Goal: Task Accomplishment & Management: Use online tool/utility

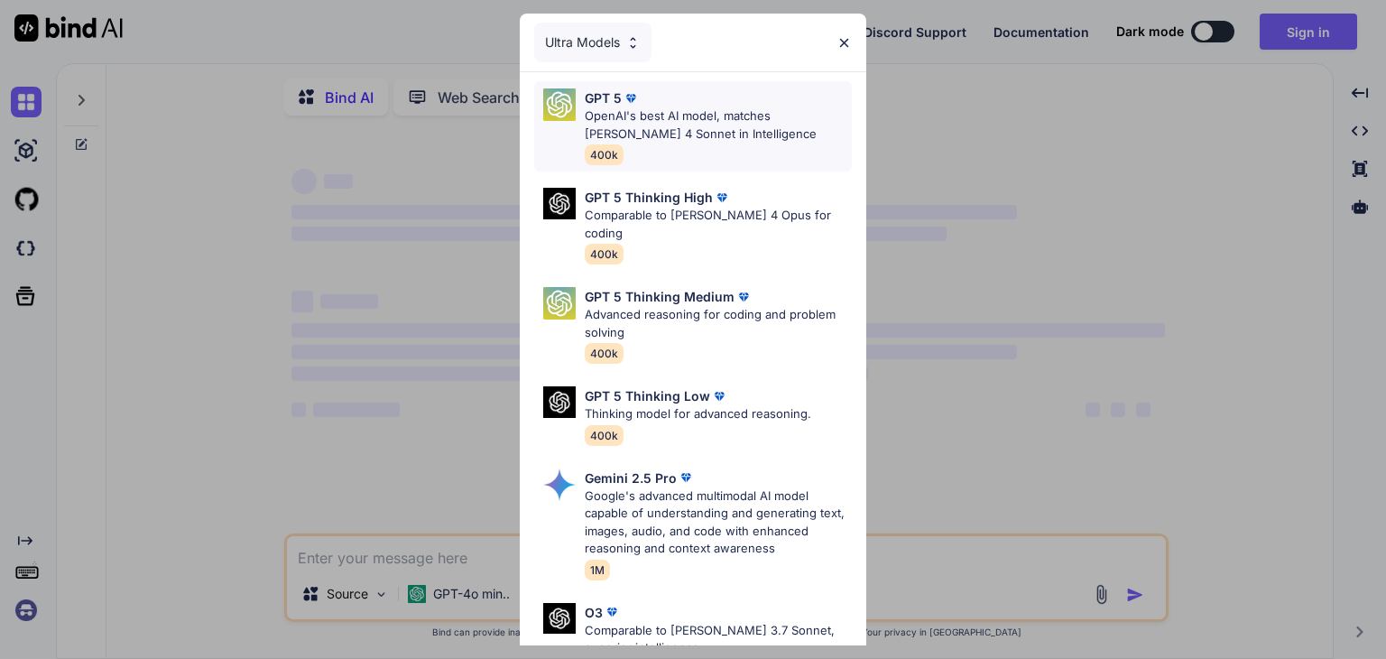
click at [697, 107] on p "OpenAI's best AI model, matches [PERSON_NAME] 4 Sonnet in Intelligence" at bounding box center [718, 124] width 267 height 35
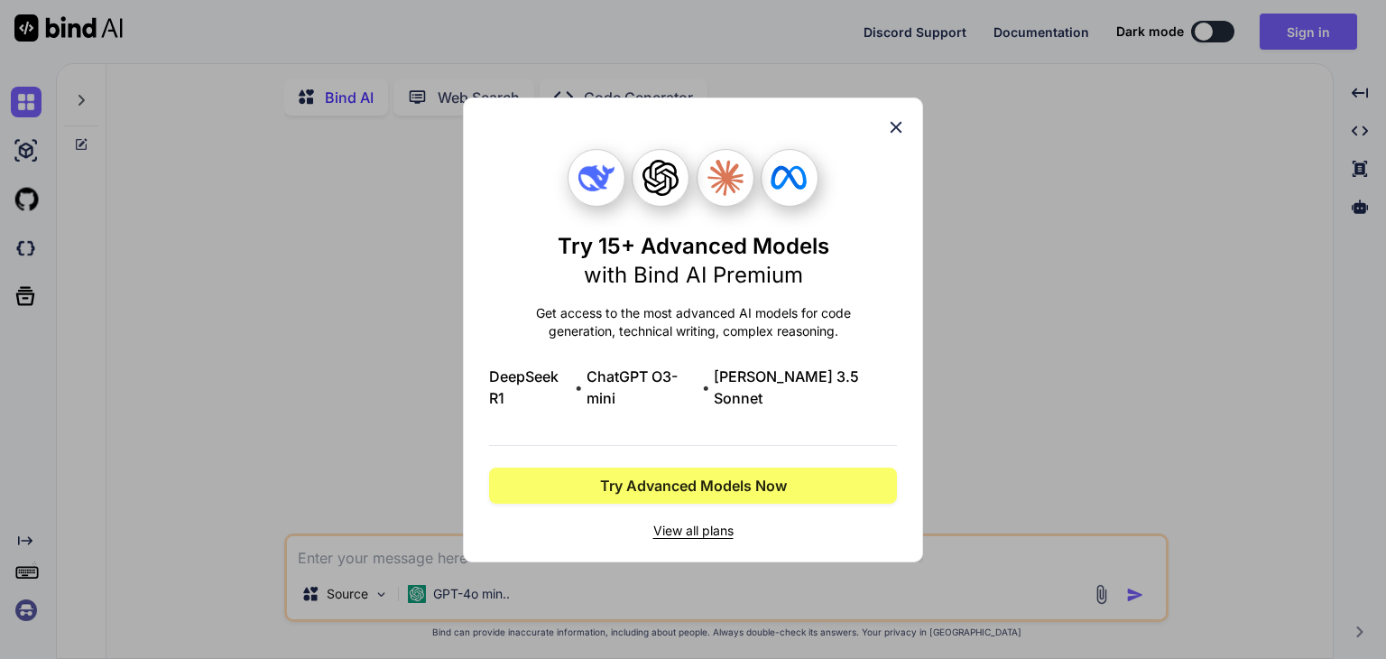
type textarea "x"
click at [896, 135] on icon at bounding box center [896, 127] width 20 height 20
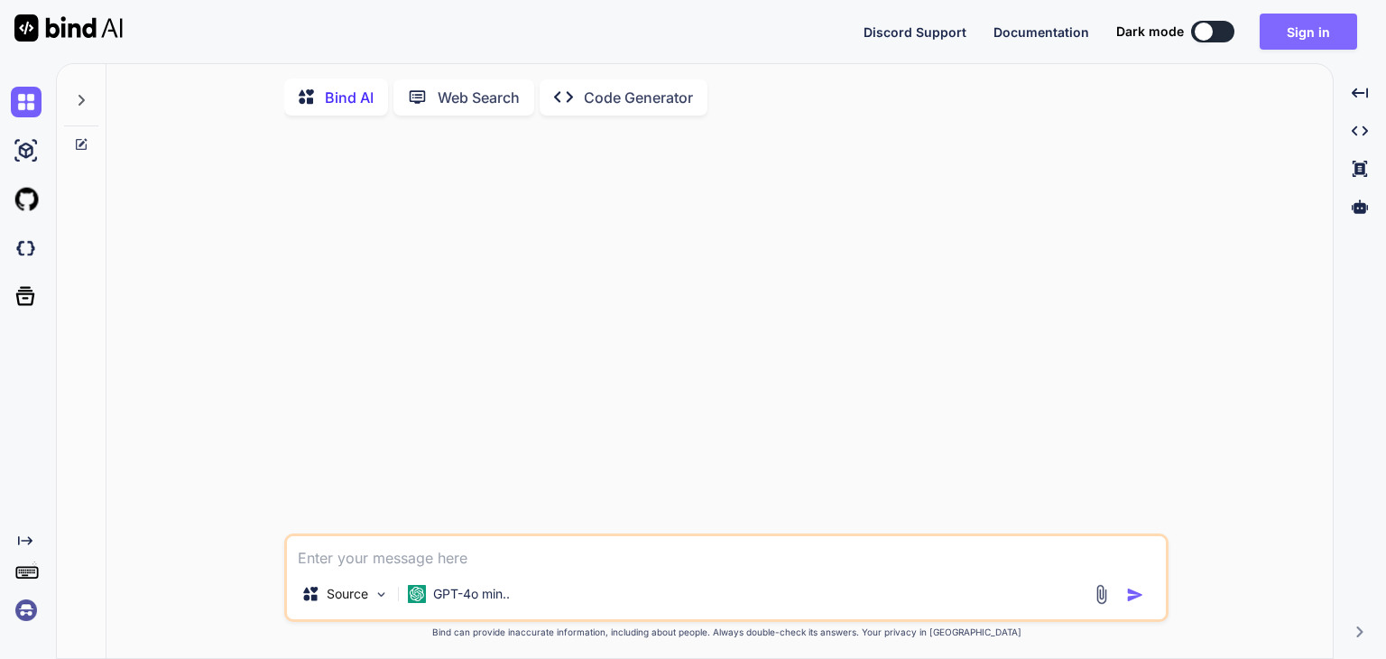
click at [1328, 30] on button "Sign in" at bounding box center [1308, 32] width 97 height 36
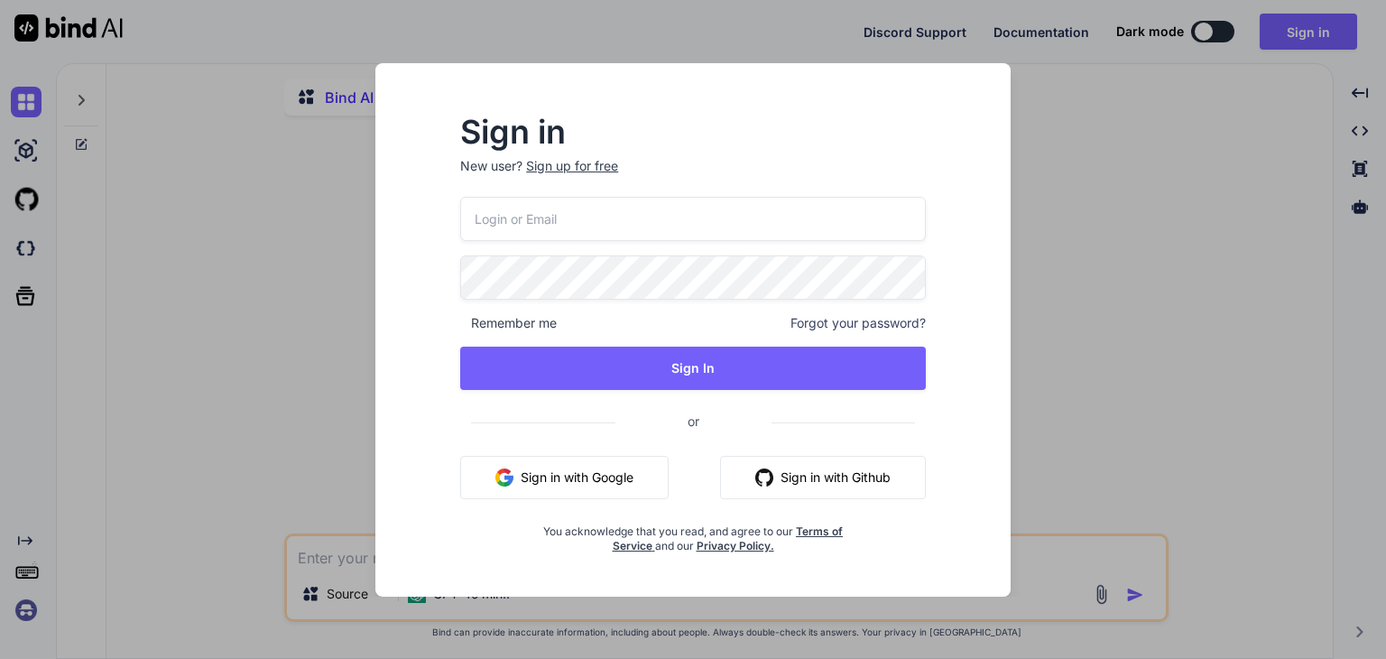
click at [582, 218] on input "email" at bounding box center [693, 219] width 466 height 44
type input "[EMAIL_ADDRESS][DOMAIN_NAME]"
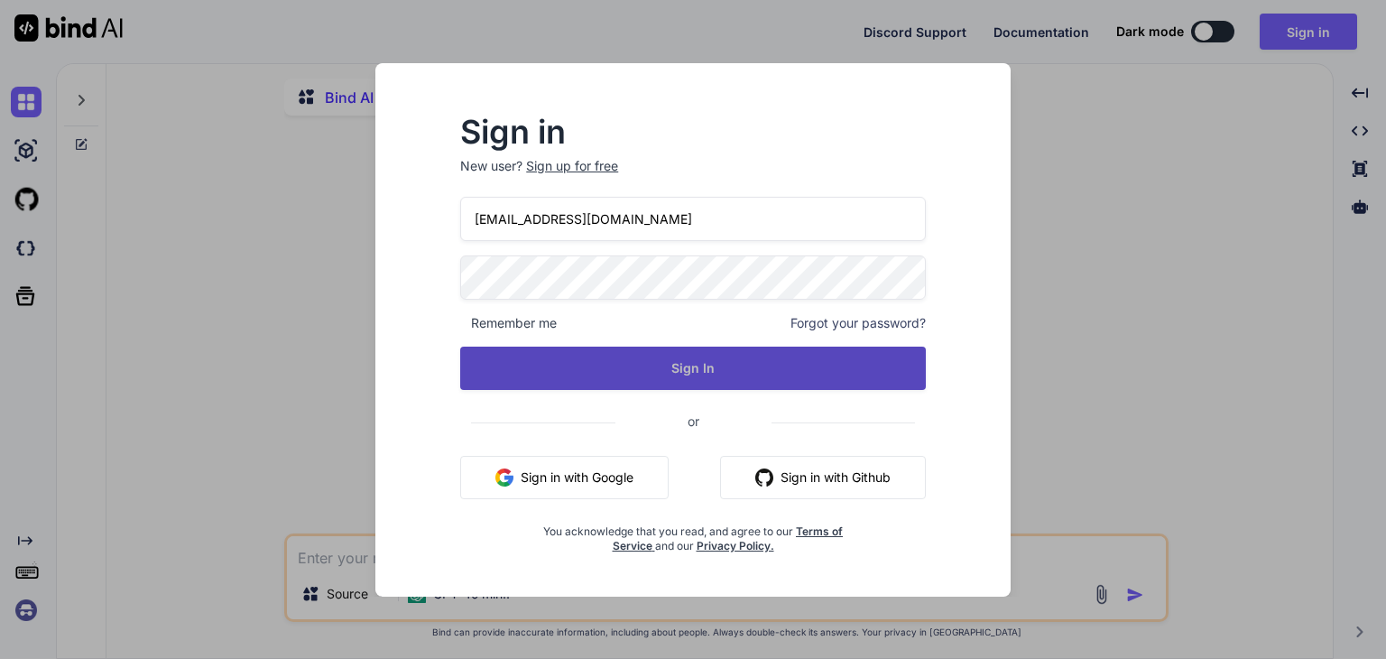
click at [615, 383] on button "Sign In" at bounding box center [693, 367] width 466 height 43
click at [690, 362] on button "Sign In" at bounding box center [693, 367] width 466 height 43
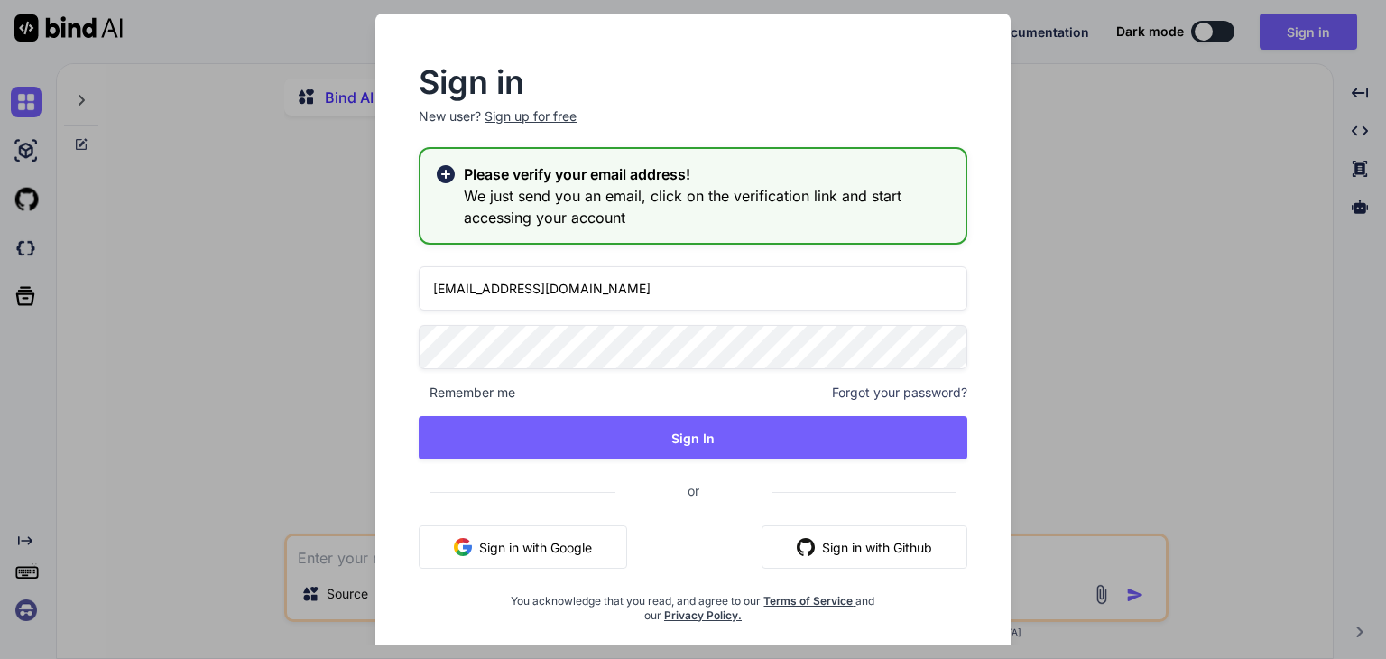
click at [688, 169] on h2 "Please verify your email address!" at bounding box center [707, 174] width 487 height 22
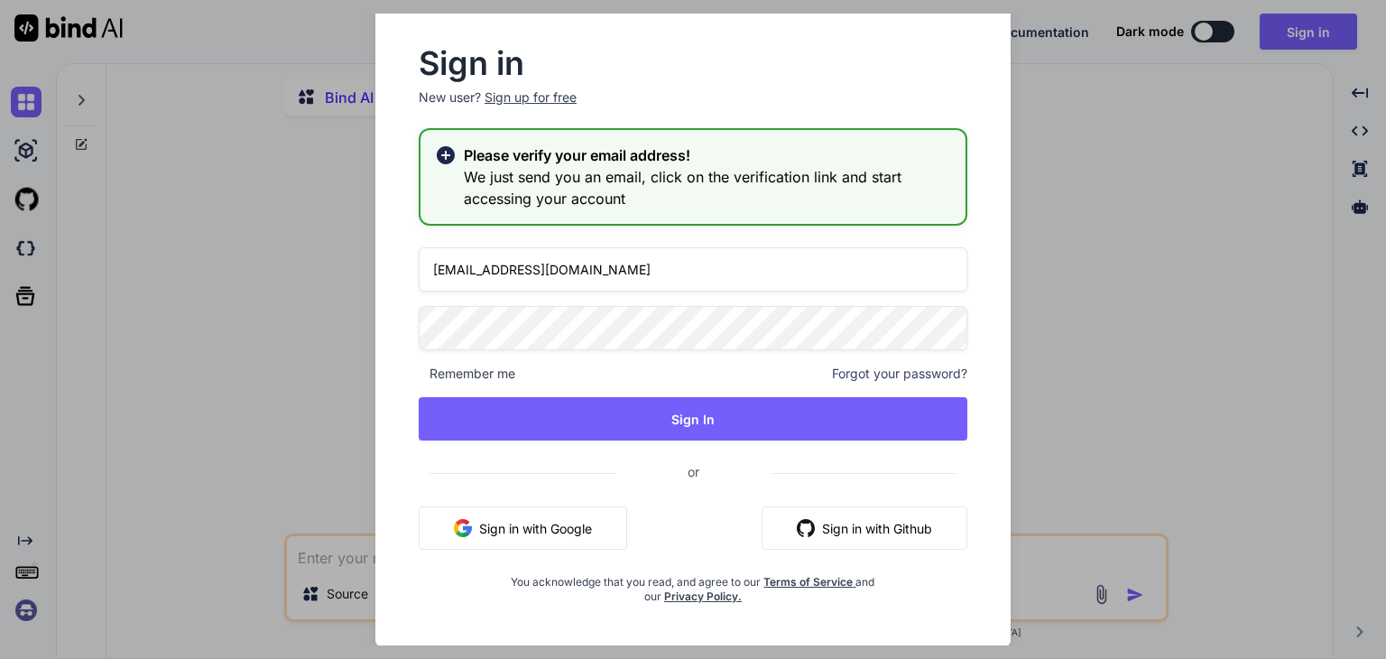
click at [600, 181] on h3 "We just send you an email, click on the verification link and start accessing y…" at bounding box center [707, 187] width 487 height 43
click at [450, 159] on icon at bounding box center [446, 155] width 18 height 18
click at [509, 148] on h2 "Please verify your email address!" at bounding box center [707, 155] width 487 height 22
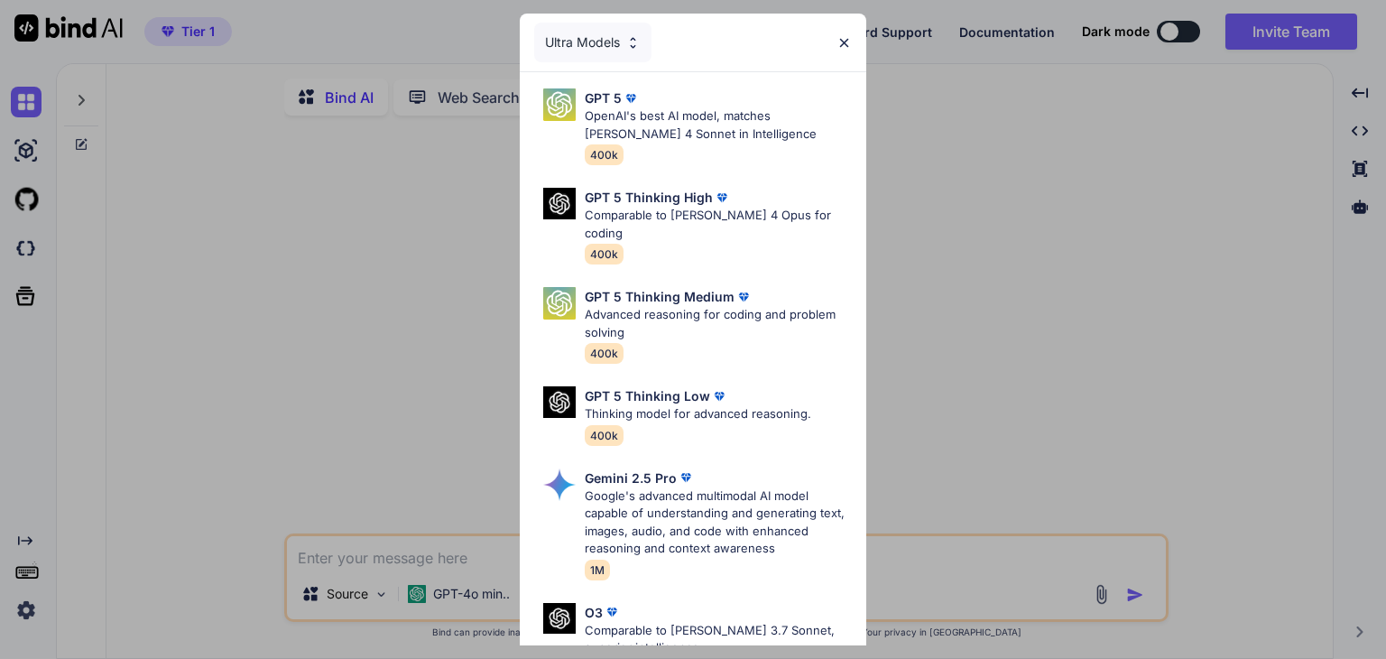
click at [848, 31] on div "Ultra Models" at bounding box center [693, 43] width 346 height 58
click at [835, 43] on div "Ultra Models" at bounding box center [693, 43] width 346 height 58
click at [675, 102] on div "GPT 5" at bounding box center [718, 97] width 267 height 19
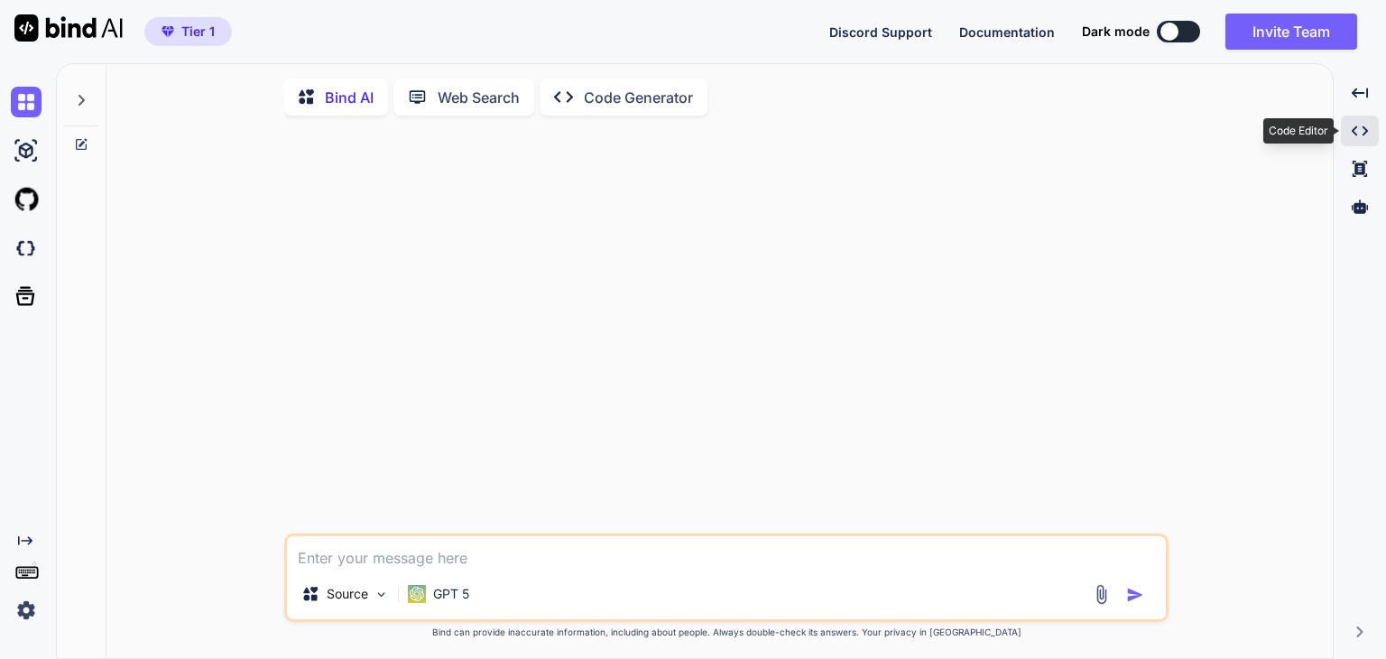
click at [1352, 130] on icon at bounding box center [1360, 131] width 16 height 10
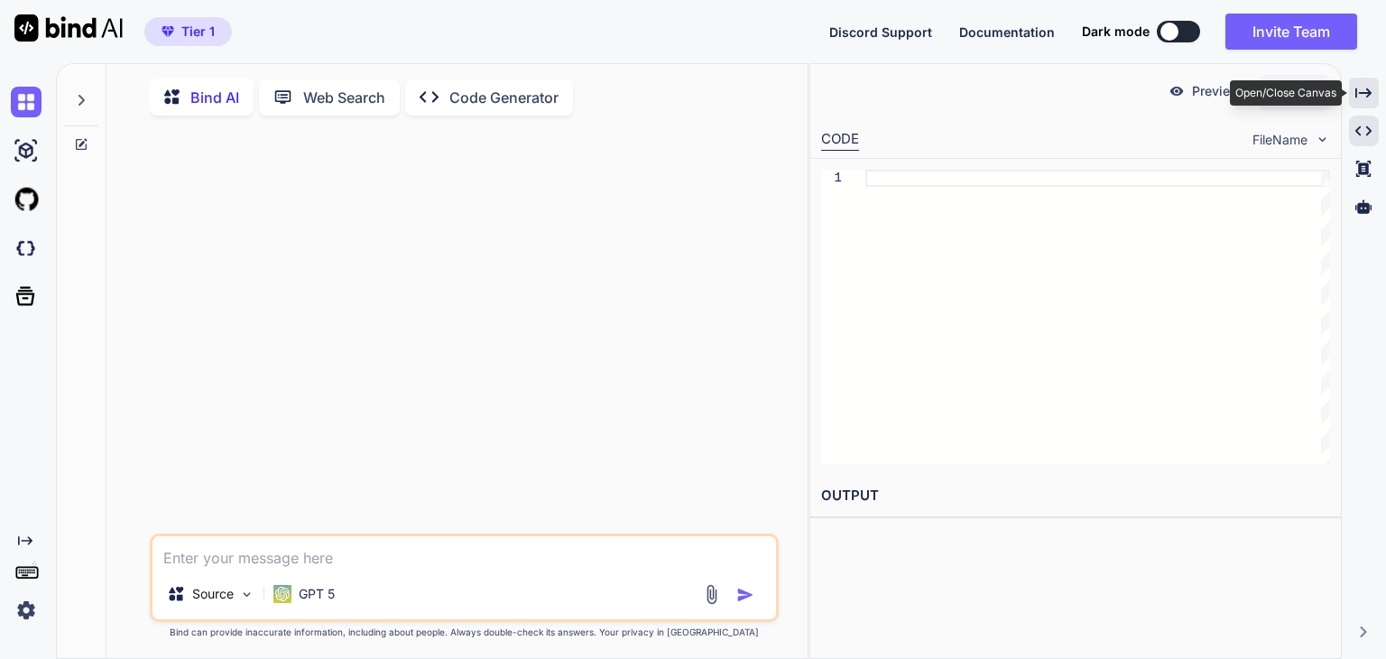
click at [1363, 88] on icon "Created with Pixso." at bounding box center [1363, 93] width 16 height 16
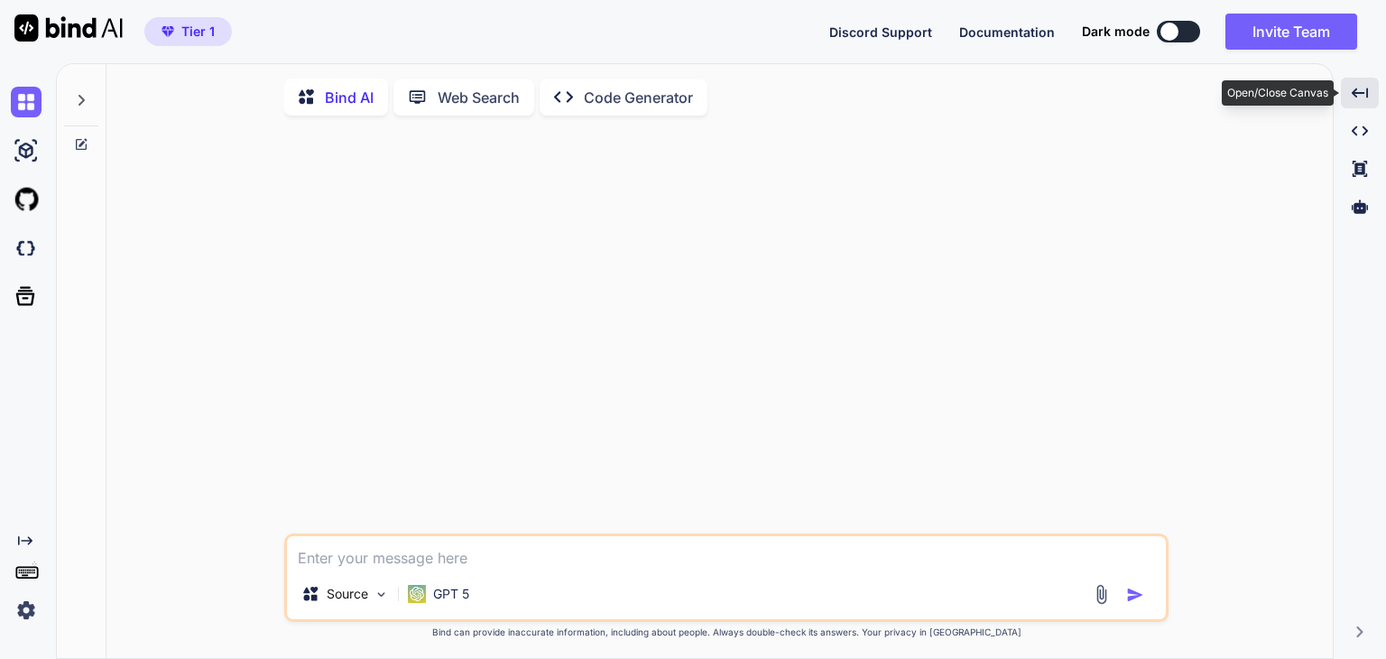
click at [1364, 91] on icon "Created with Pixso." at bounding box center [1360, 93] width 16 height 16
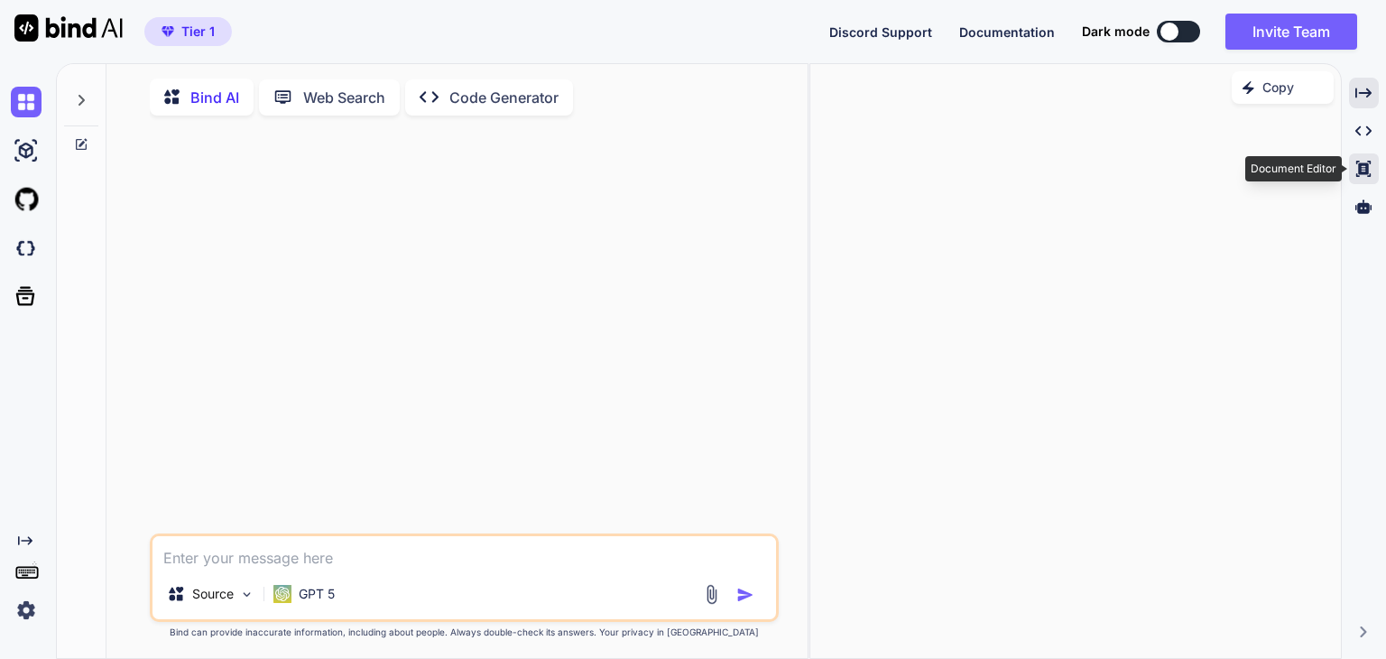
click at [1366, 171] on icon at bounding box center [1363, 169] width 14 height 16
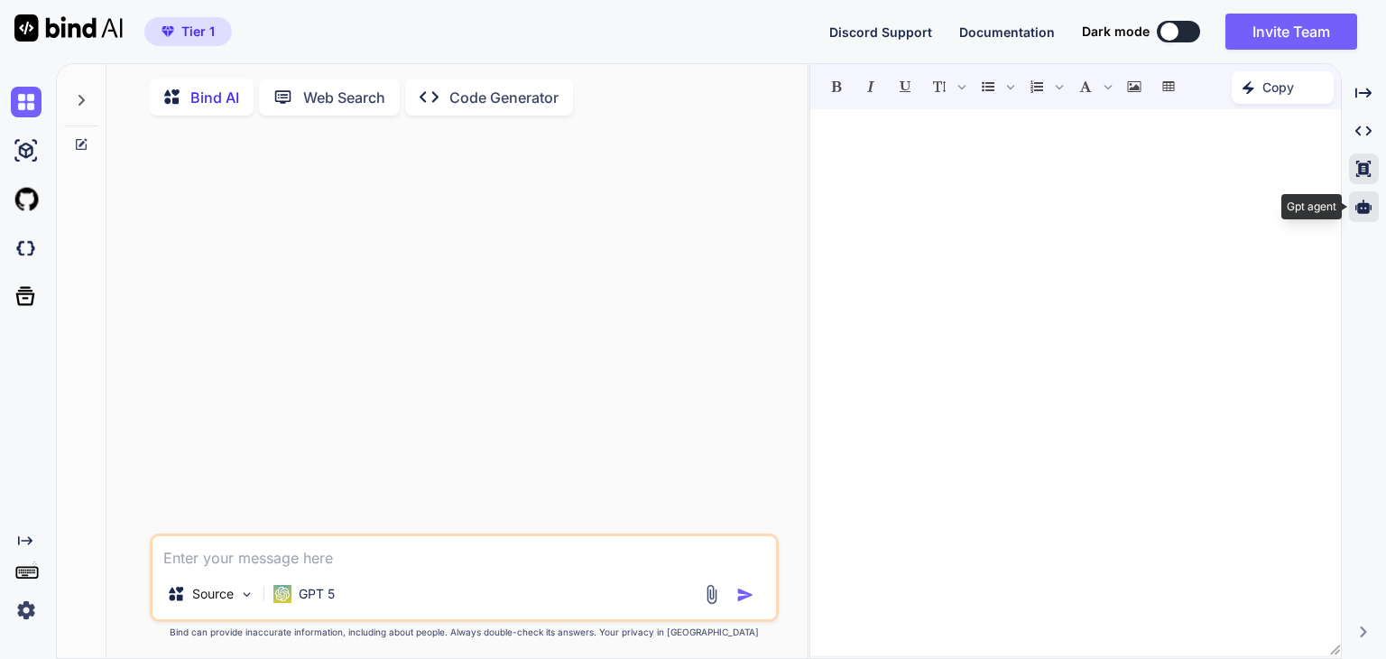
click at [1368, 210] on icon at bounding box center [1363, 206] width 16 height 14
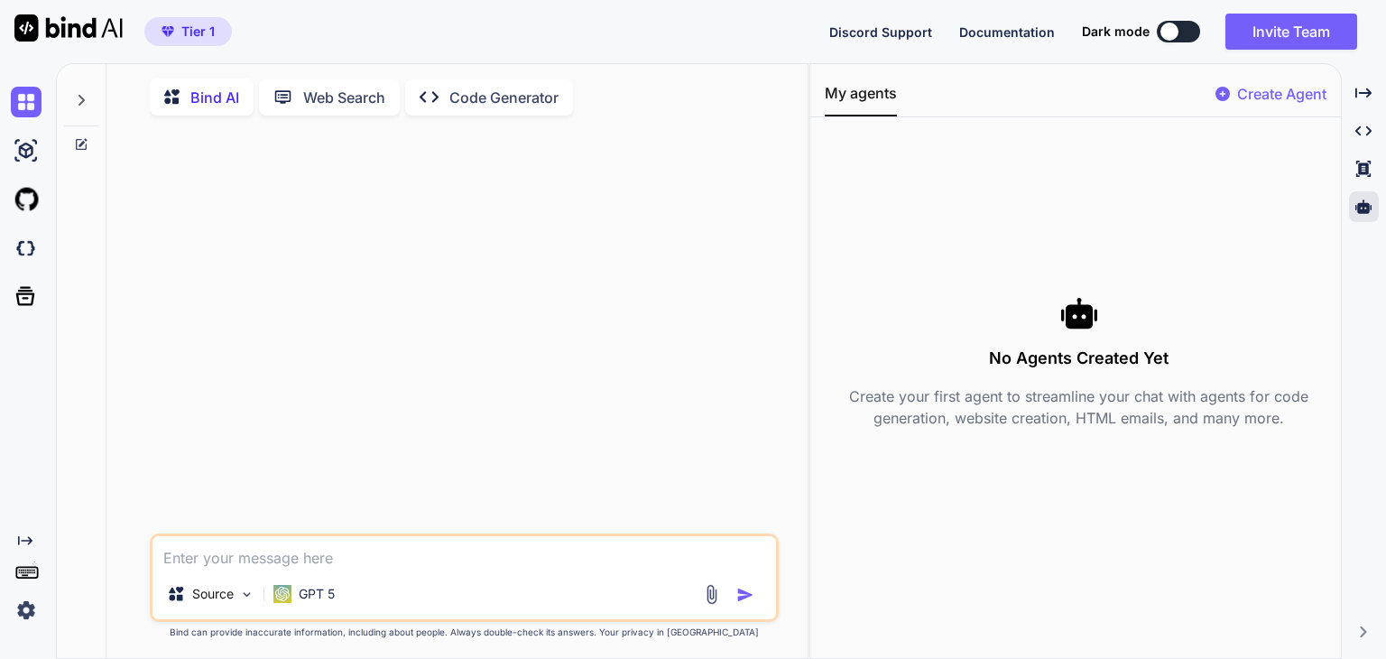
click at [1293, 104] on p "Create Agent" at bounding box center [1281, 94] width 89 height 22
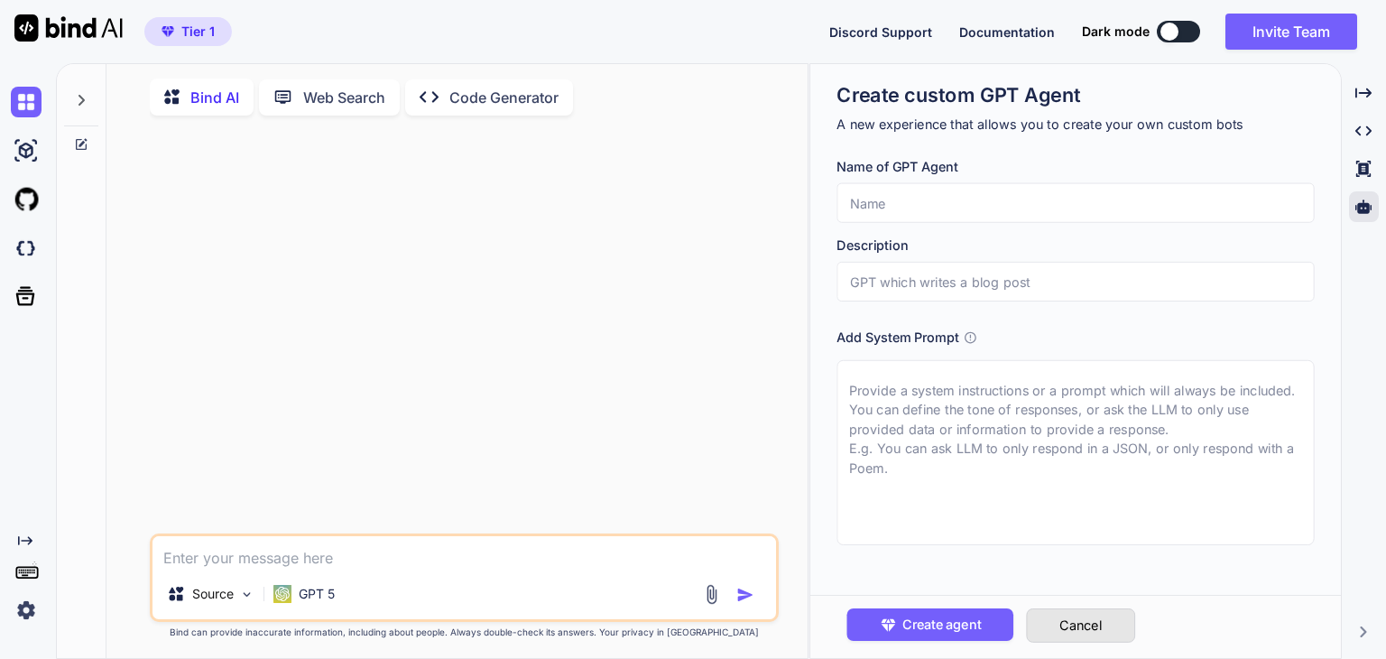
click at [1094, 622] on button "Cancel" at bounding box center [1081, 625] width 109 height 34
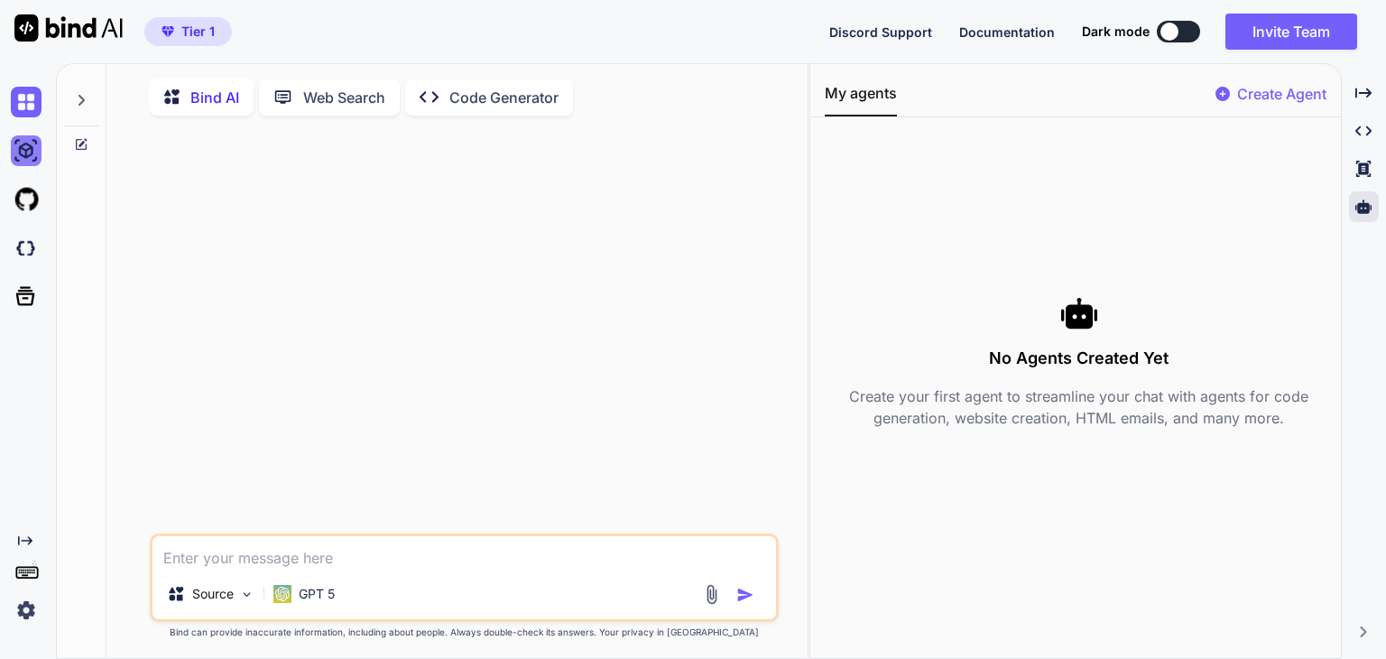
click at [23, 151] on img at bounding box center [26, 150] width 31 height 31
click at [203, 98] on p "Bind AI" at bounding box center [214, 98] width 49 height 22
click at [353, 102] on p "Web Search" at bounding box center [344, 98] width 82 height 22
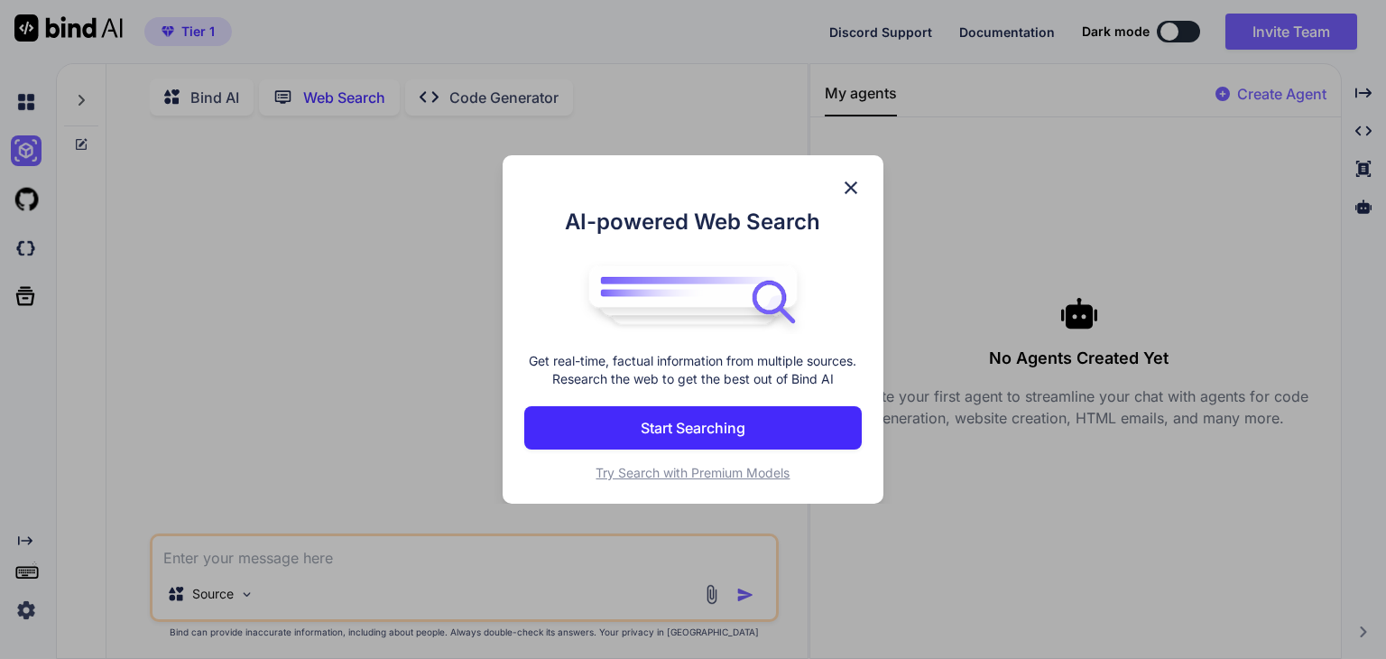
scroll to position [6, 0]
click at [302, 97] on div "AI-powered Web Search Get real-time, factual information from multiple sources.…" at bounding box center [693, 329] width 1386 height 659
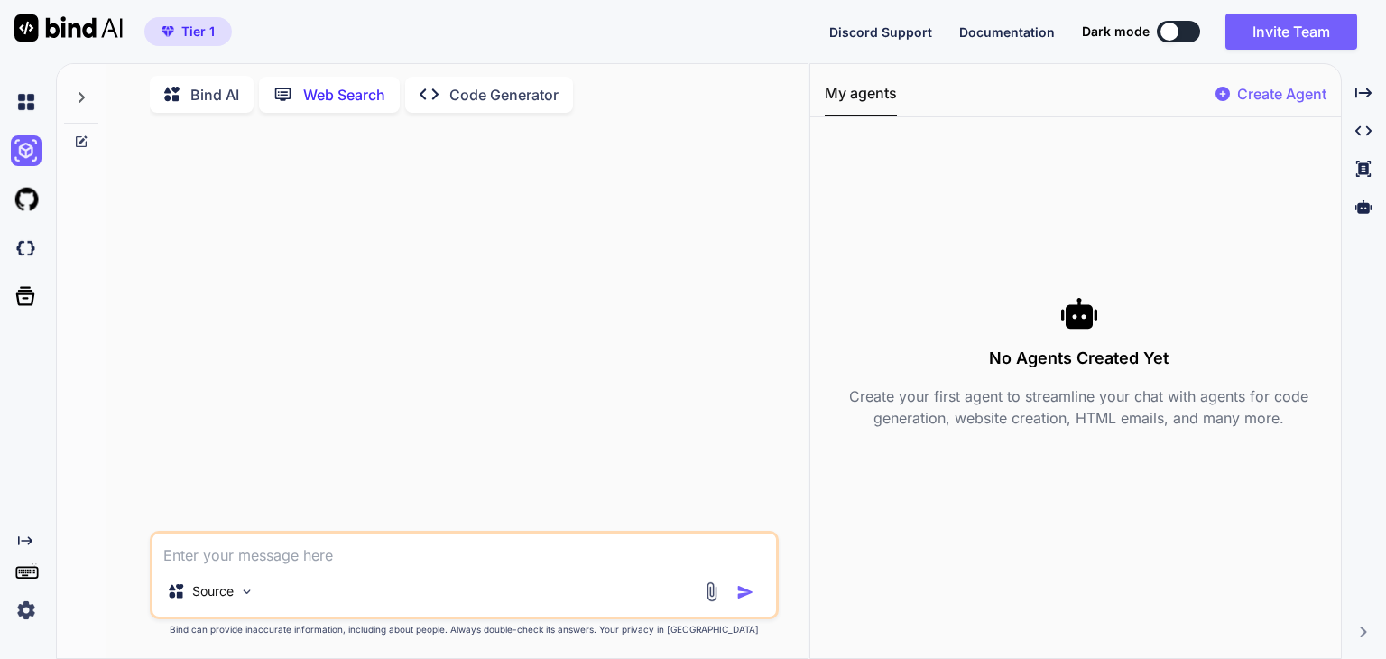
click at [331, 88] on p "Web Search" at bounding box center [344, 95] width 82 height 22
click at [227, 84] on p "Bind AI" at bounding box center [214, 95] width 49 height 22
click at [494, 88] on p "Code Generator" at bounding box center [503, 98] width 109 height 22
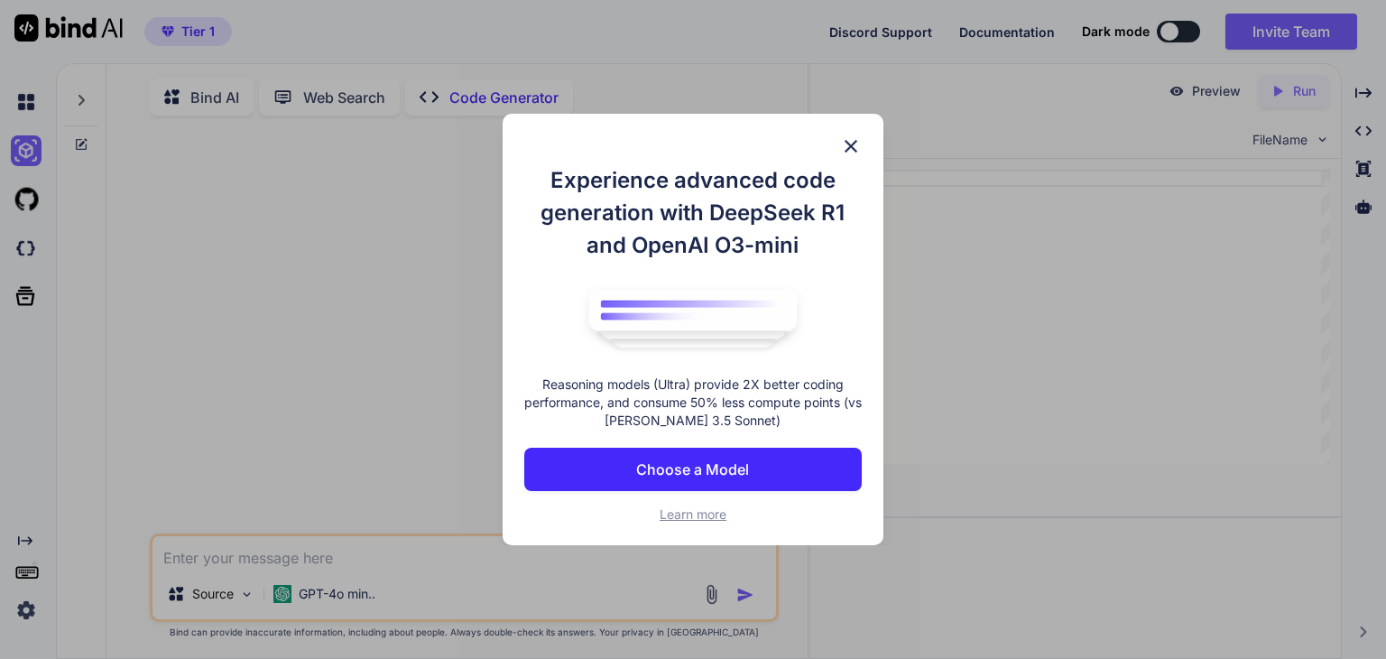
click at [747, 466] on p "Choose a Model" at bounding box center [692, 469] width 113 height 22
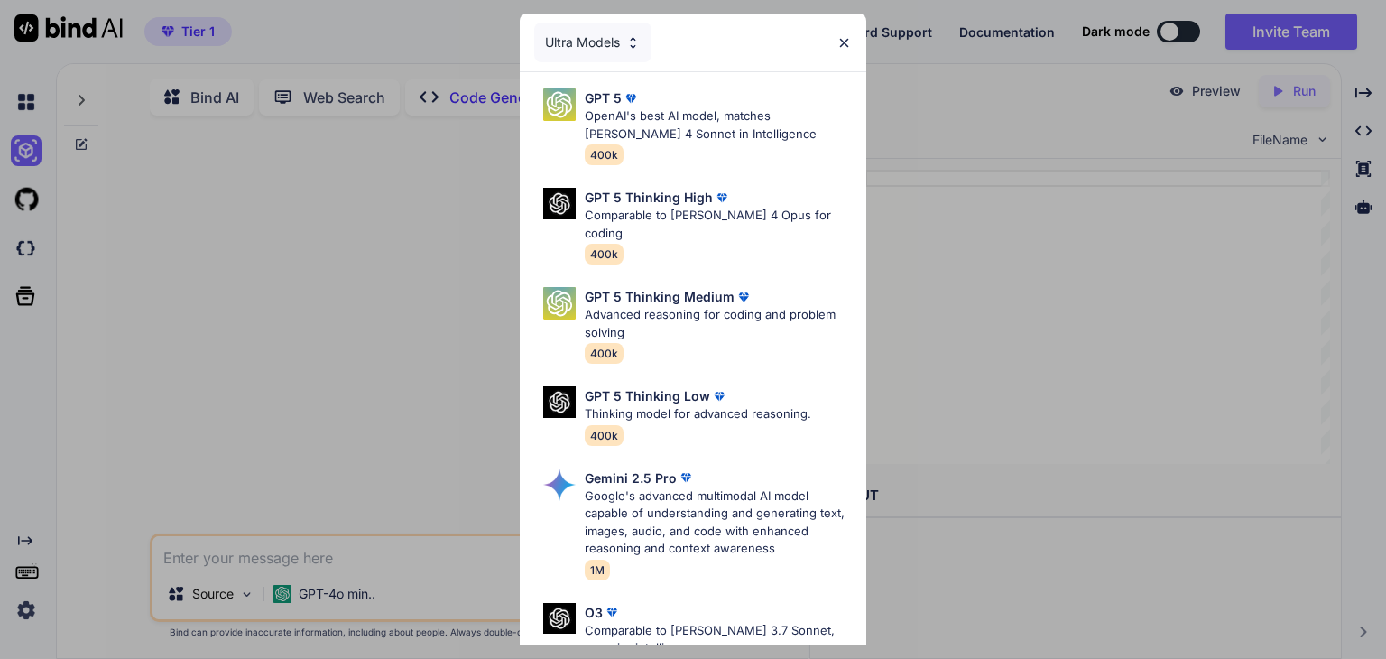
click at [852, 41] on div "Ultra Models" at bounding box center [693, 43] width 346 height 58
click at [841, 37] on img at bounding box center [843, 42] width 15 height 15
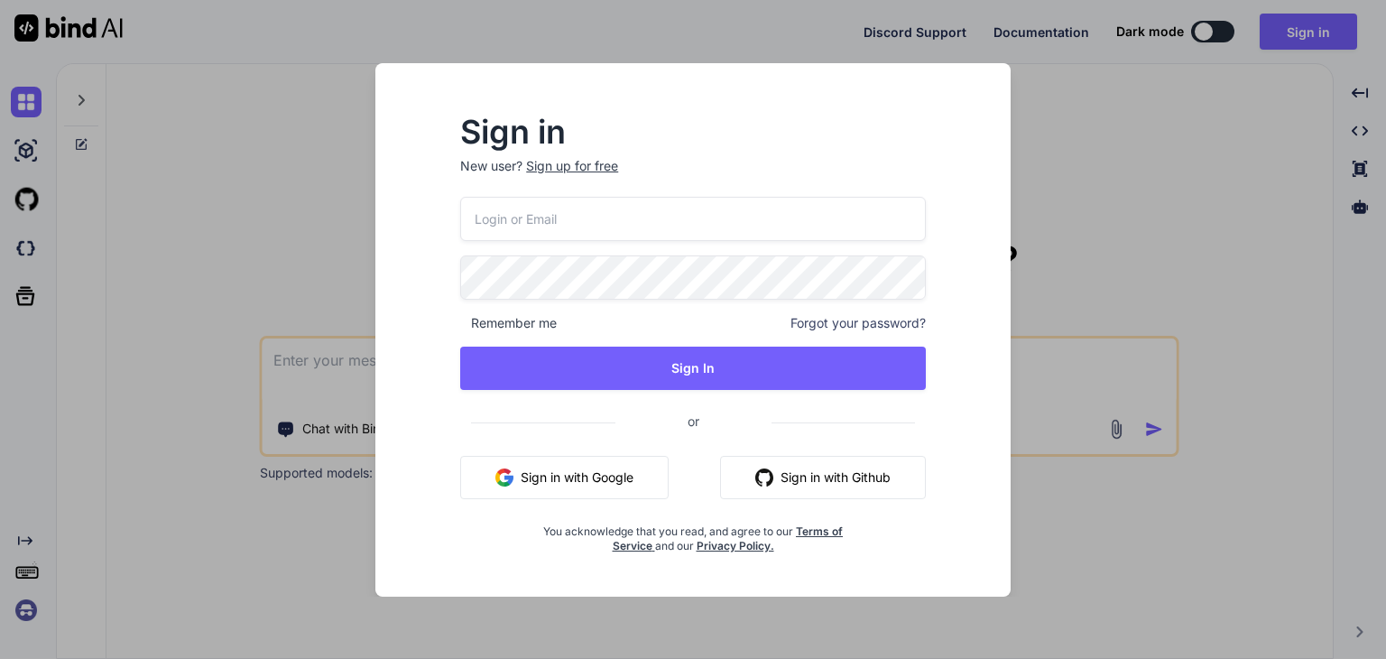
click at [628, 239] on input "email" at bounding box center [693, 219] width 466 height 44
type input "H"
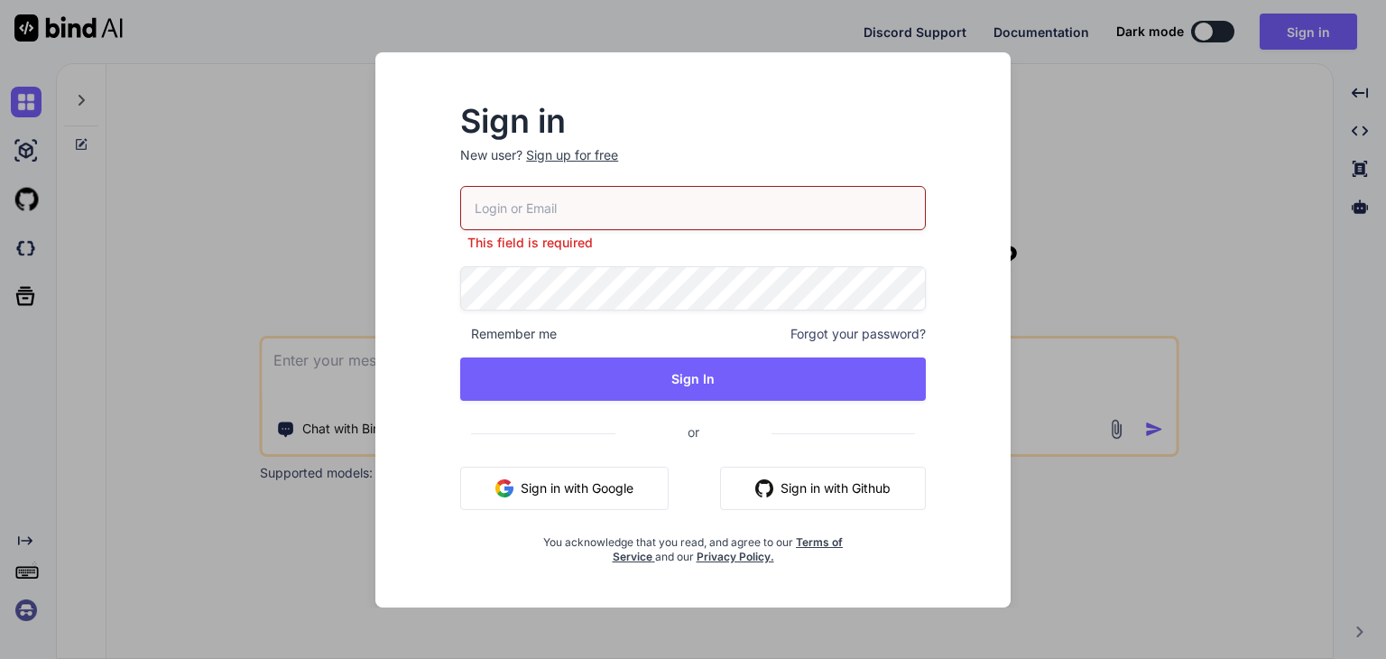
click at [567, 216] on input "email" at bounding box center [693, 208] width 466 height 44
type input "H"
type input "[EMAIL_ADDRESS][DOMAIN_NAME]"
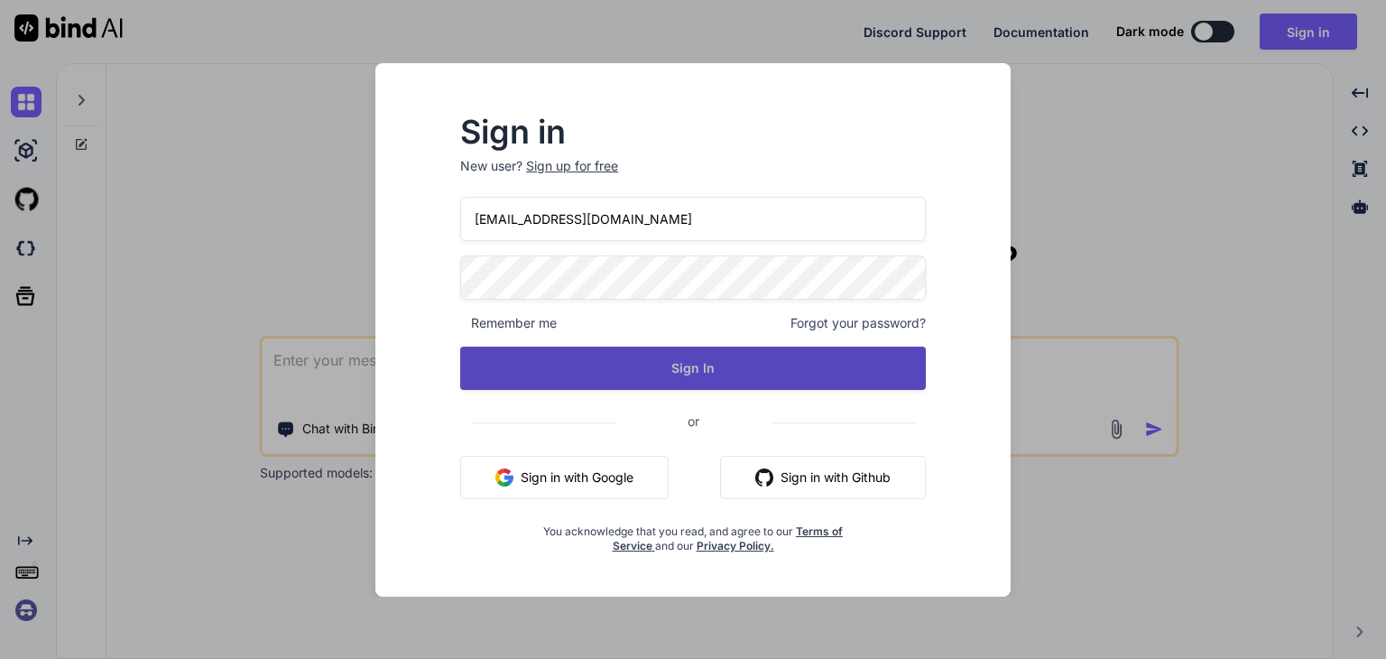
click at [736, 375] on button "Sign In" at bounding box center [693, 367] width 466 height 43
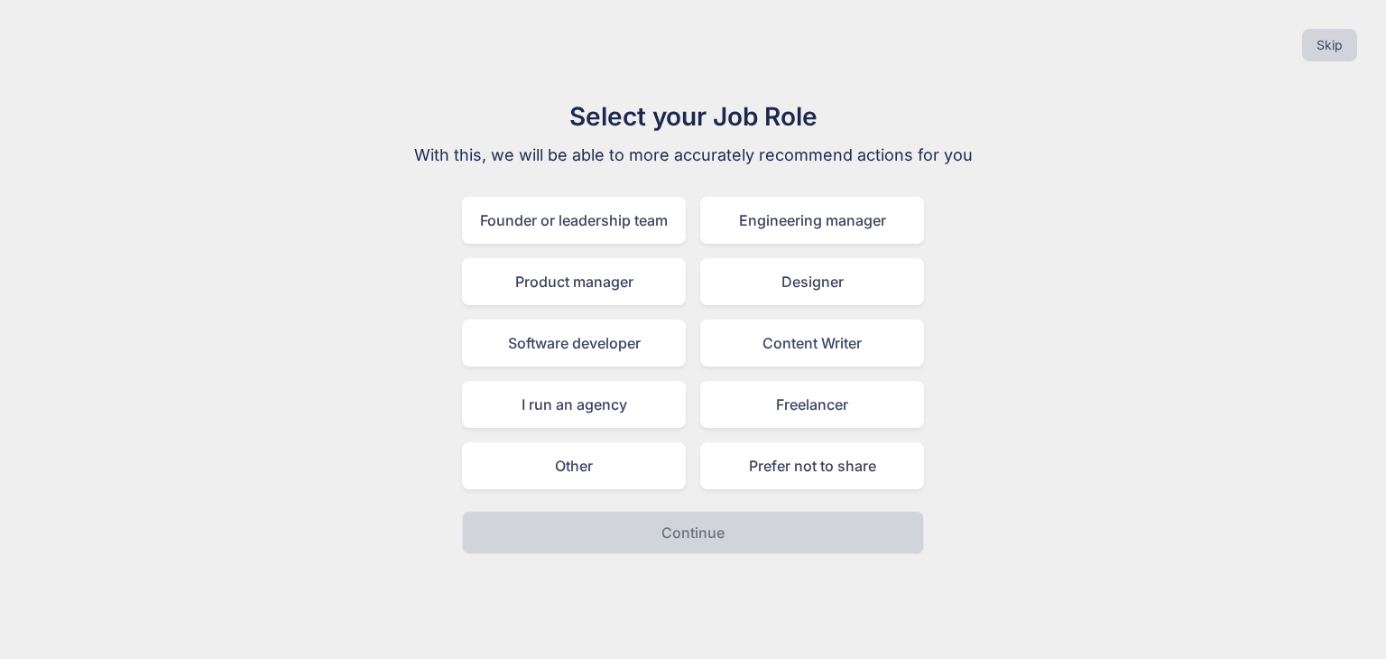
click at [774, 420] on div "Freelancer" at bounding box center [812, 404] width 224 height 47
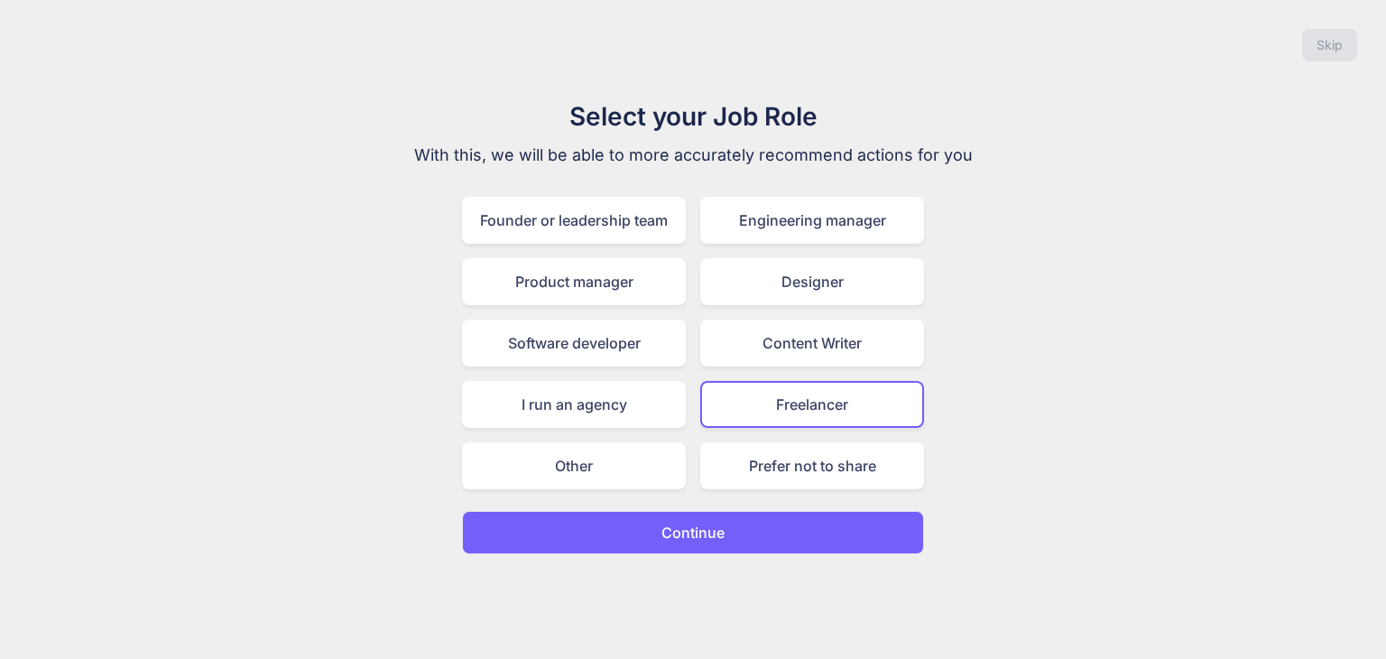
click at [631, 517] on button "Continue" at bounding box center [693, 532] width 462 height 43
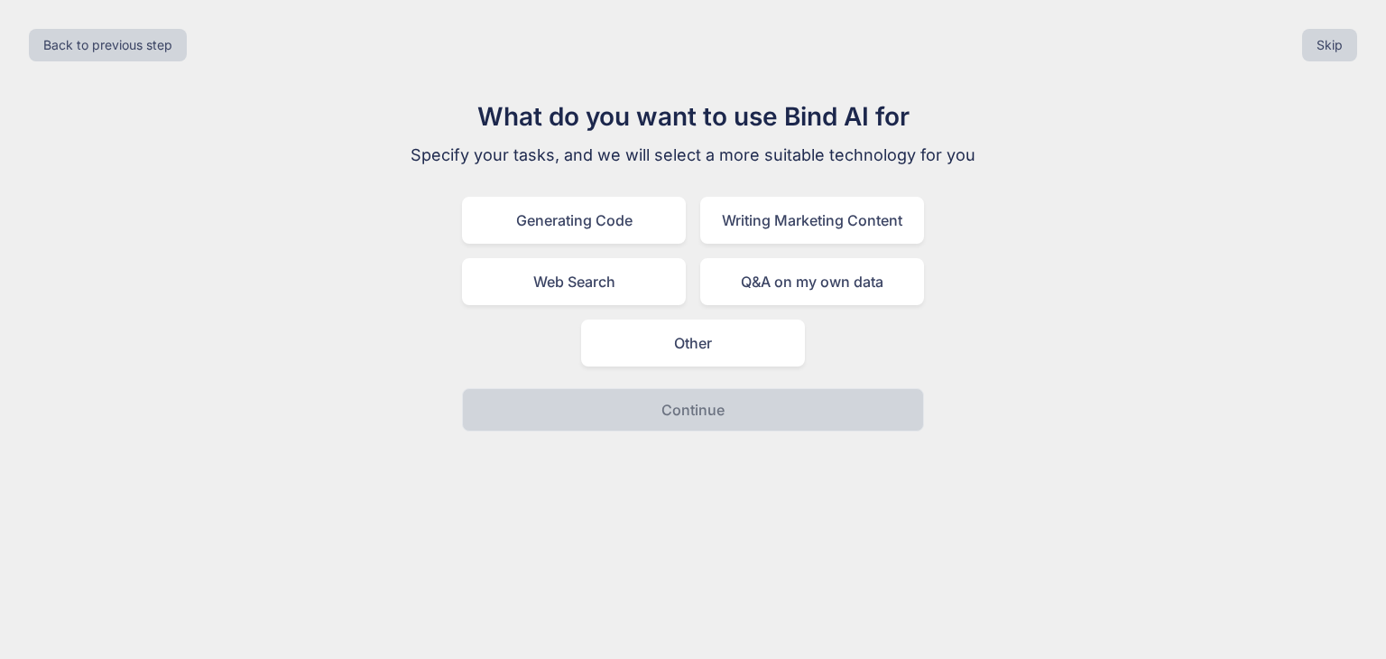
click at [583, 243] on div "Generating Code" at bounding box center [574, 220] width 224 height 47
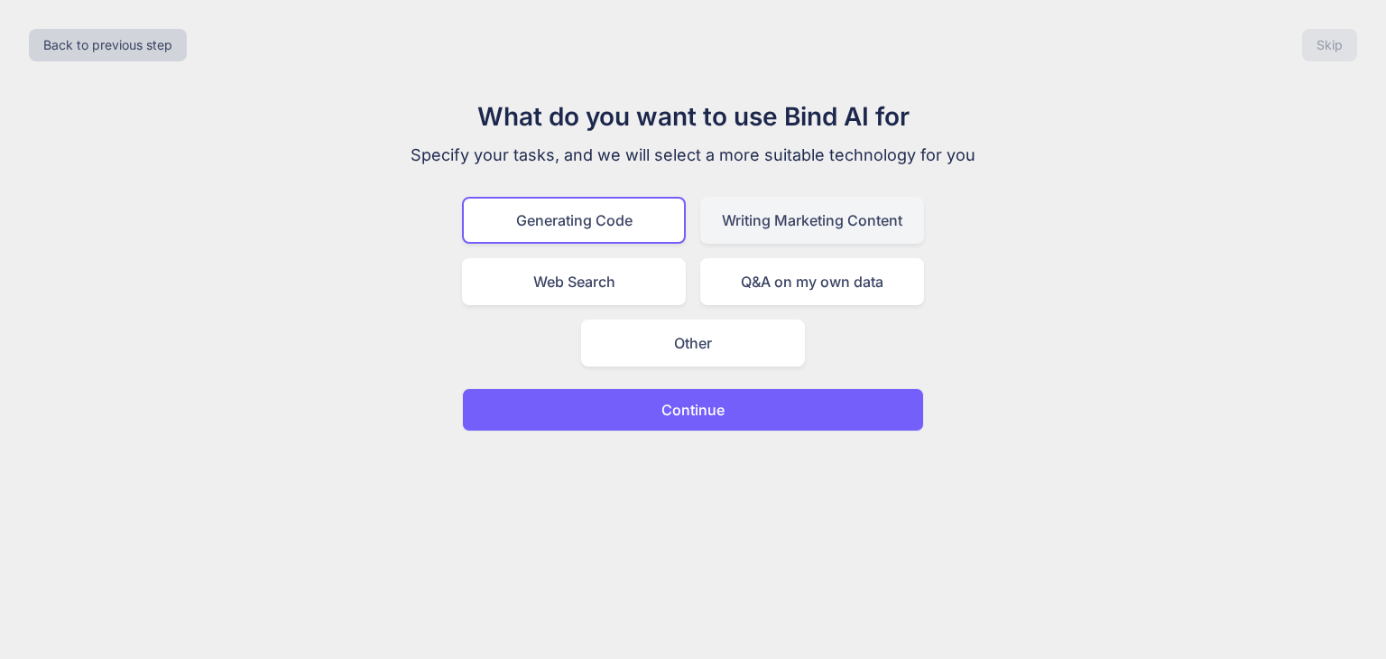
click at [782, 224] on div "Writing Marketing Content" at bounding box center [812, 220] width 224 height 47
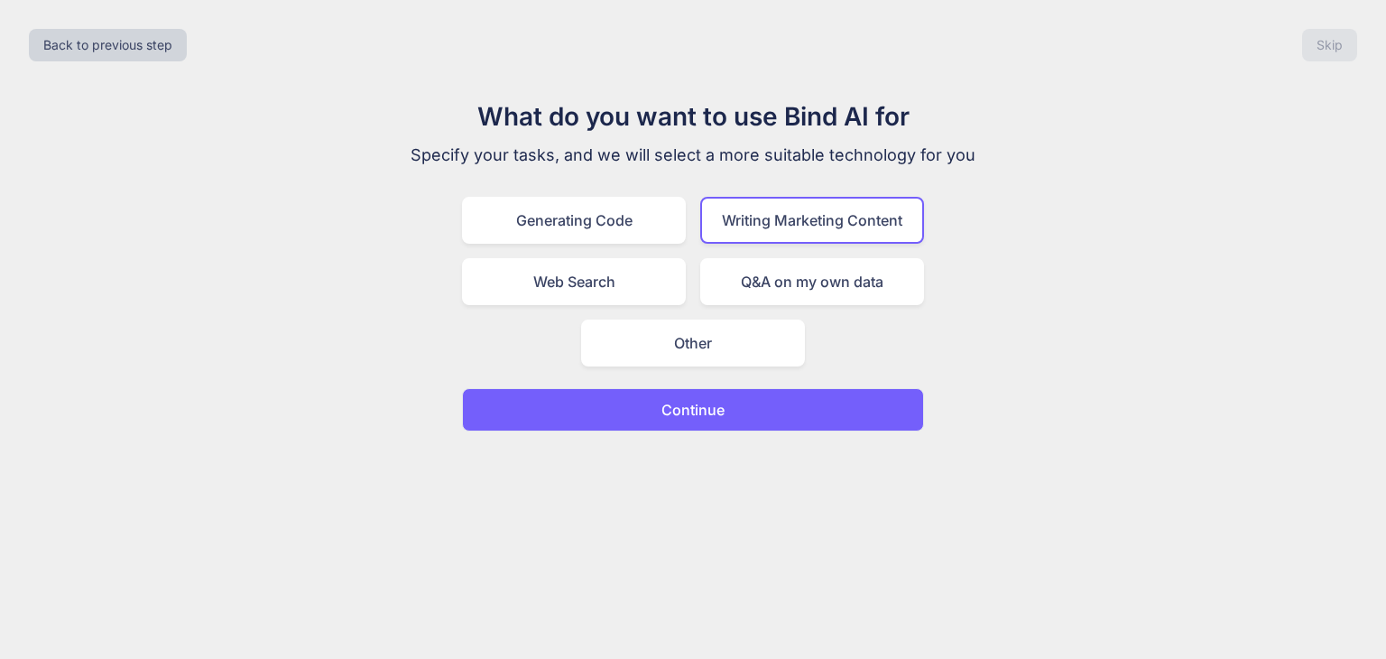
click at [692, 389] on button "Continue" at bounding box center [693, 409] width 462 height 43
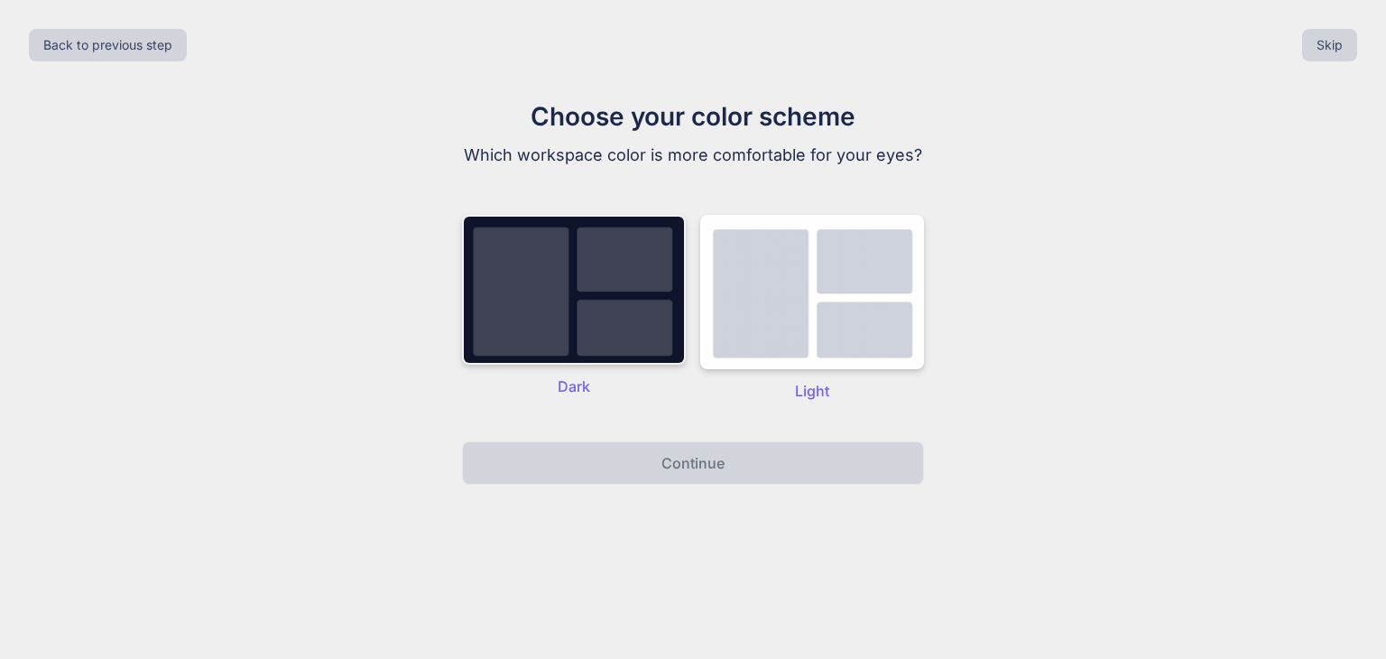
click at [592, 287] on img at bounding box center [574, 290] width 224 height 150
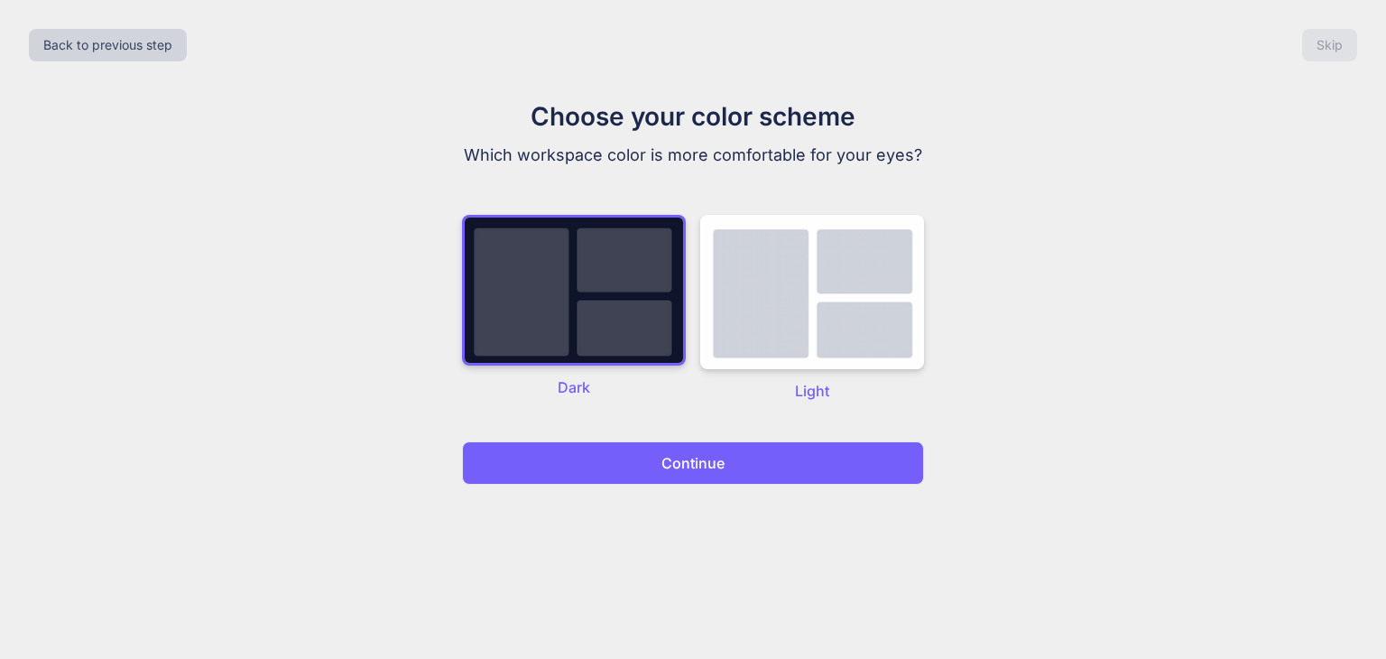
click at [633, 474] on button "Continue" at bounding box center [693, 462] width 462 height 43
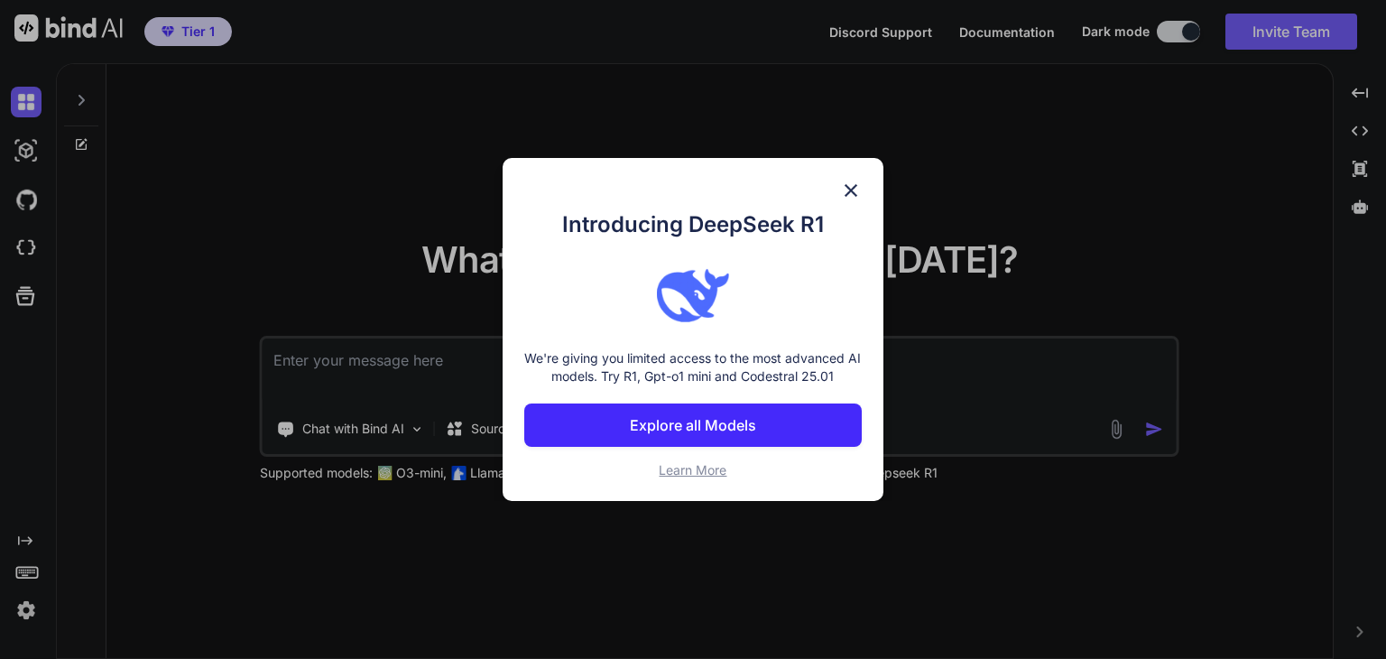
click at [853, 196] on img at bounding box center [851, 191] width 22 height 22
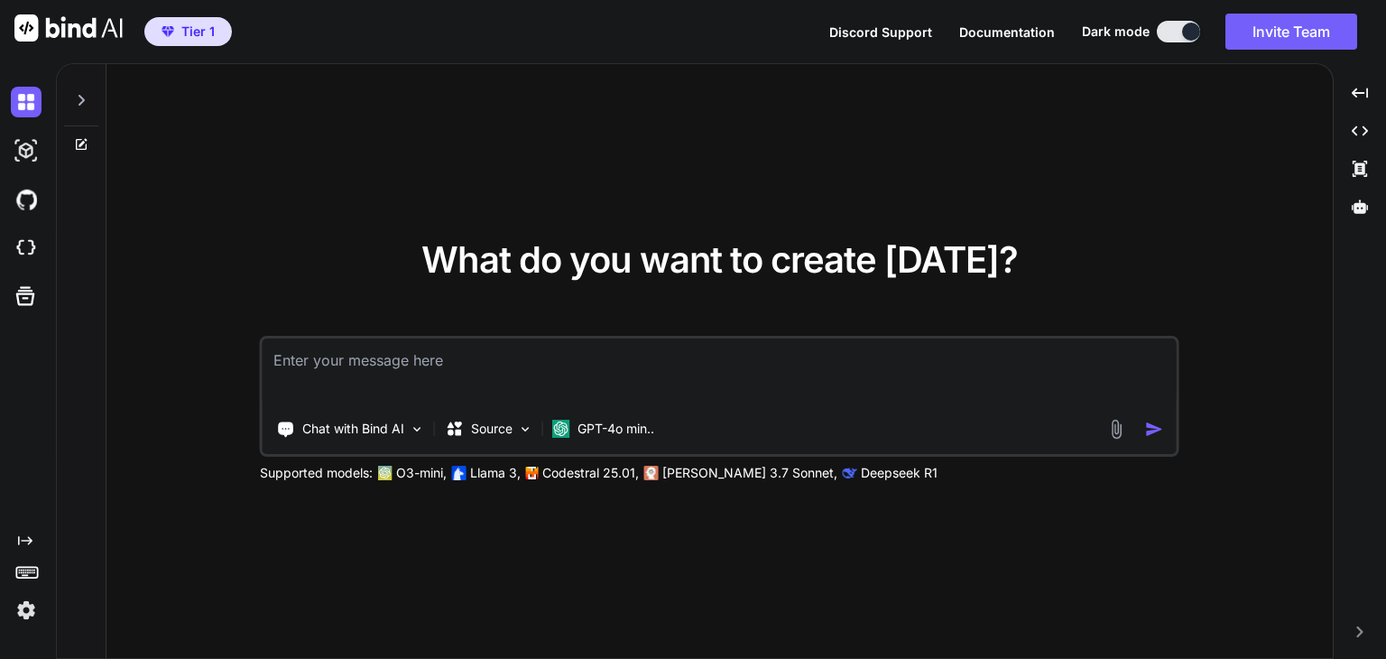
click at [18, 612] on img at bounding box center [26, 610] width 31 height 31
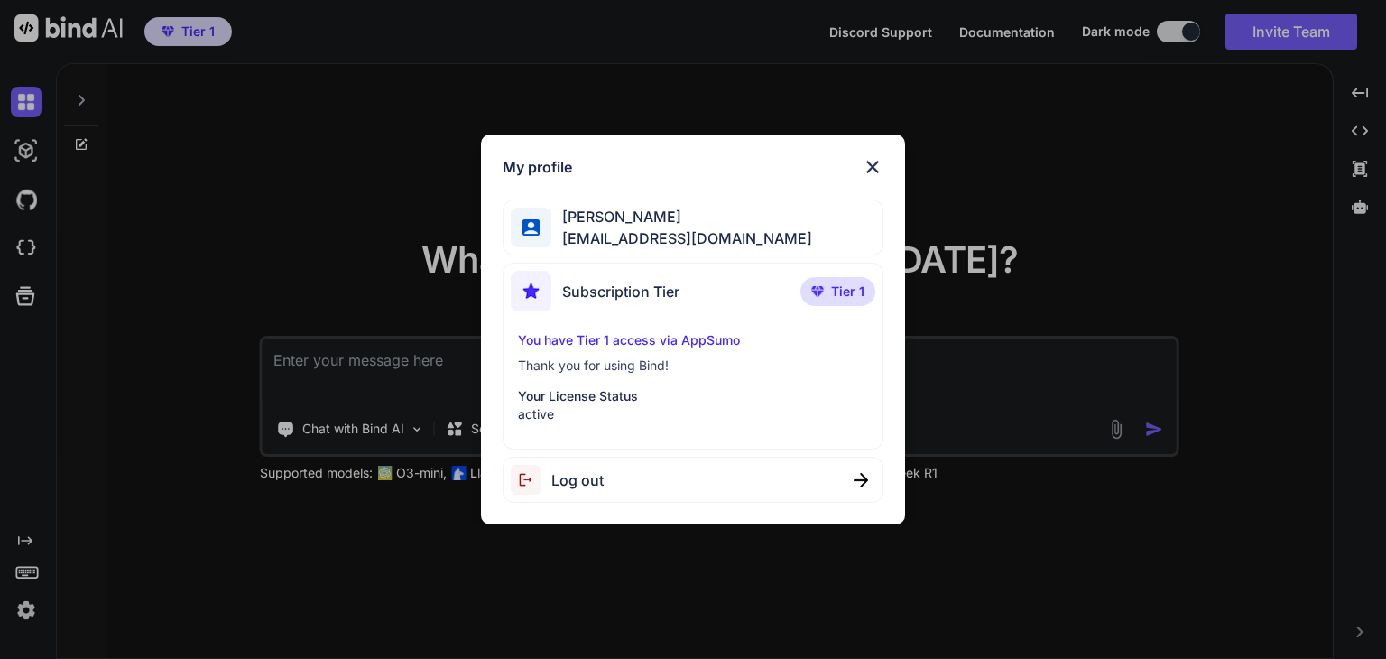
click at [873, 163] on img at bounding box center [873, 167] width 22 height 22
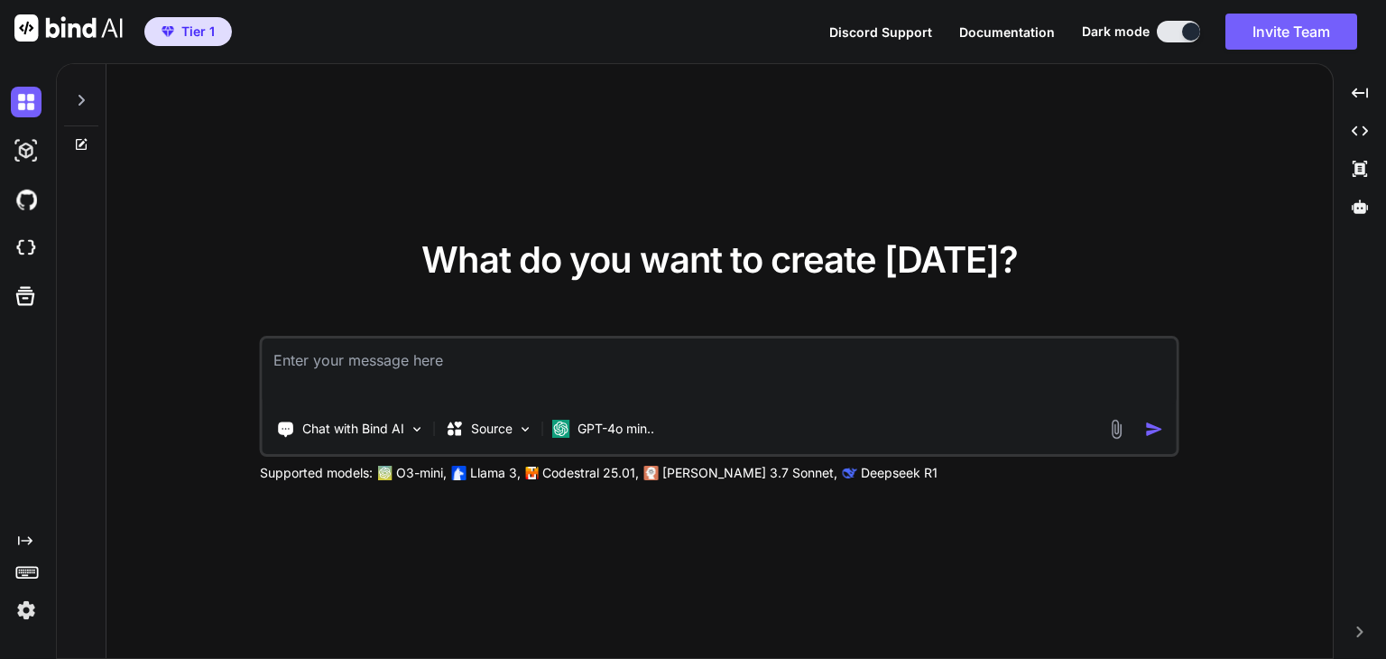
click at [19, 611] on img at bounding box center [26, 610] width 31 height 31
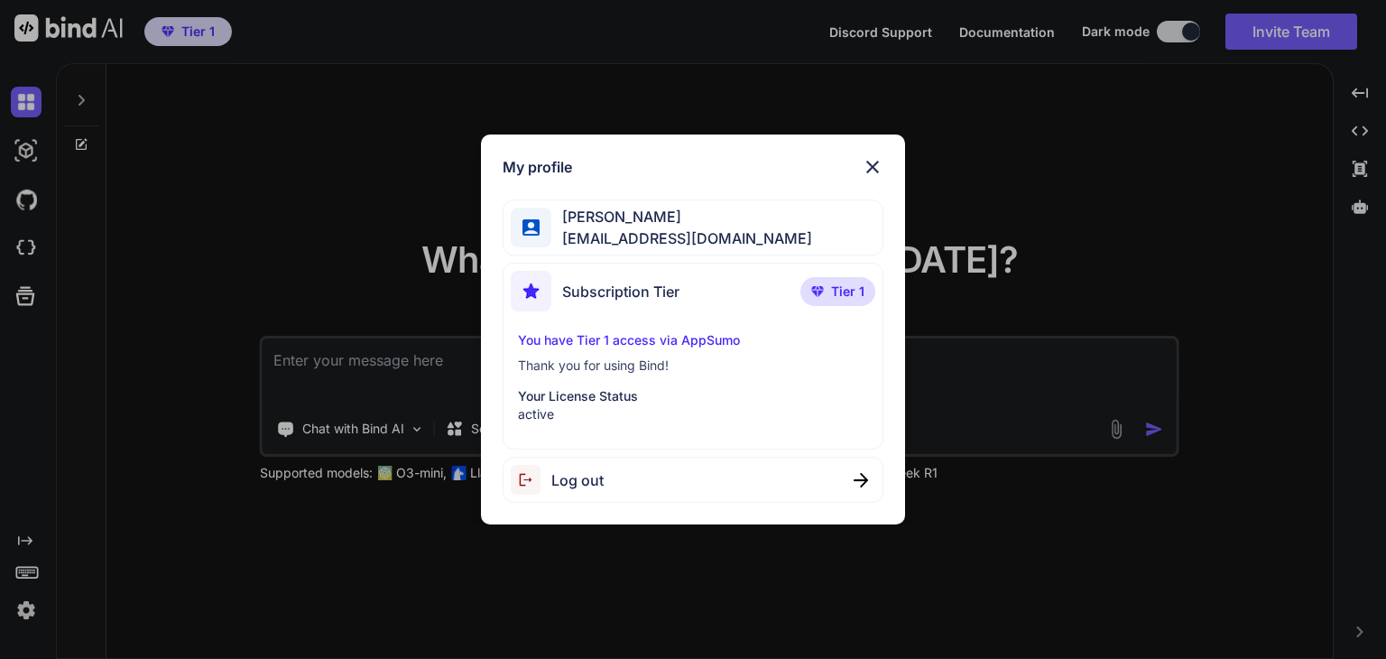
click at [646, 342] on p "You have Tier 1 access via AppSumo" at bounding box center [692, 340] width 349 height 18
click at [689, 332] on p "You have Tier 1 access via AppSumo" at bounding box center [692, 340] width 349 height 18
click at [836, 284] on span "Tier 1" at bounding box center [847, 291] width 33 height 18
click at [833, 286] on span "Tier 1" at bounding box center [847, 291] width 33 height 18
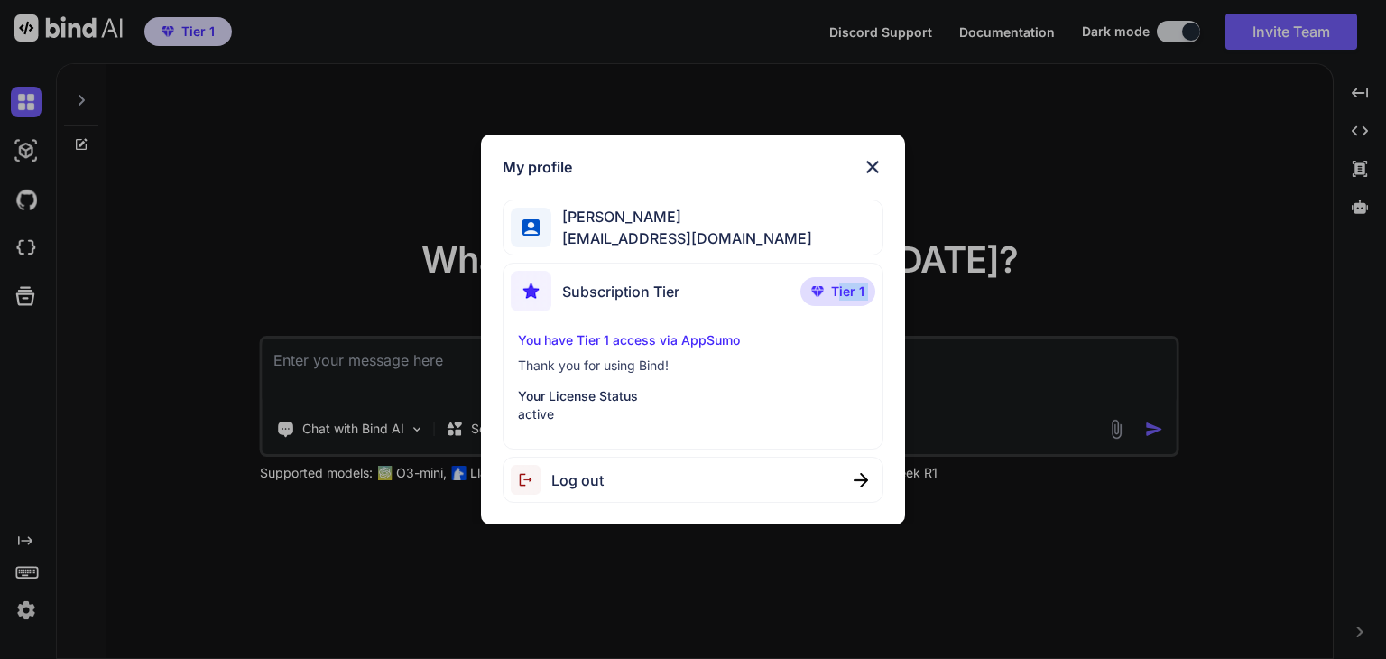
click at [833, 286] on span "Tier 1" at bounding box center [847, 291] width 33 height 18
click at [668, 294] on span "Subscription Tier" at bounding box center [620, 292] width 117 height 22
click at [883, 170] on div "My profile [PERSON_NAME] [EMAIL_ADDRESS][DOMAIN_NAME] Subscription Tier Tier 1 …" at bounding box center [692, 329] width 423 height 391
click at [867, 164] on img at bounding box center [873, 167] width 22 height 22
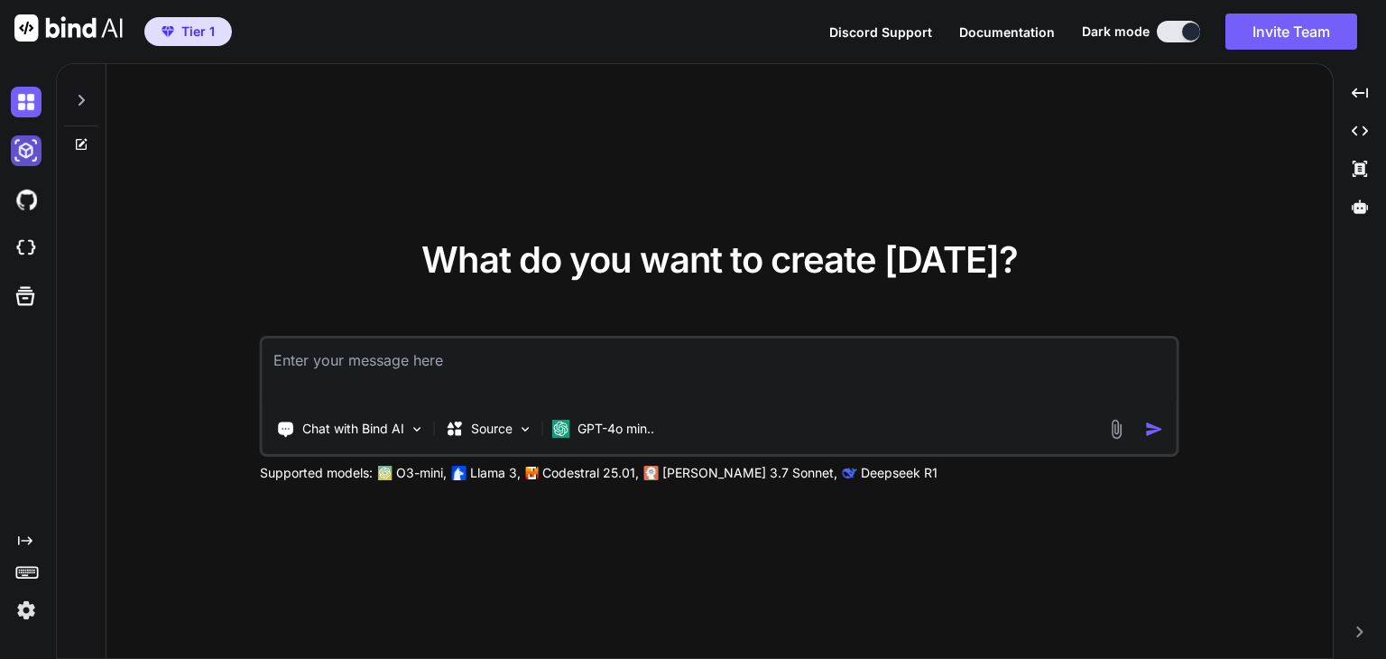
click at [31, 152] on img at bounding box center [26, 150] width 31 height 31
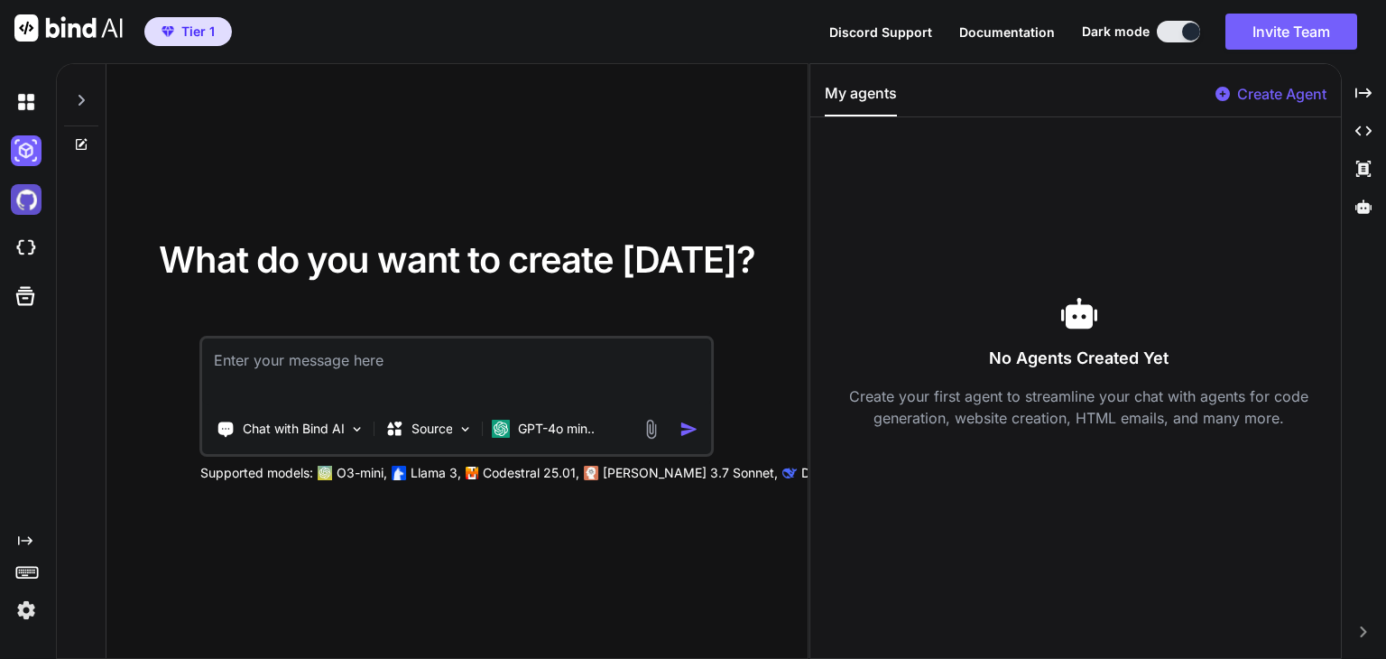
click at [24, 201] on img at bounding box center [26, 199] width 31 height 31
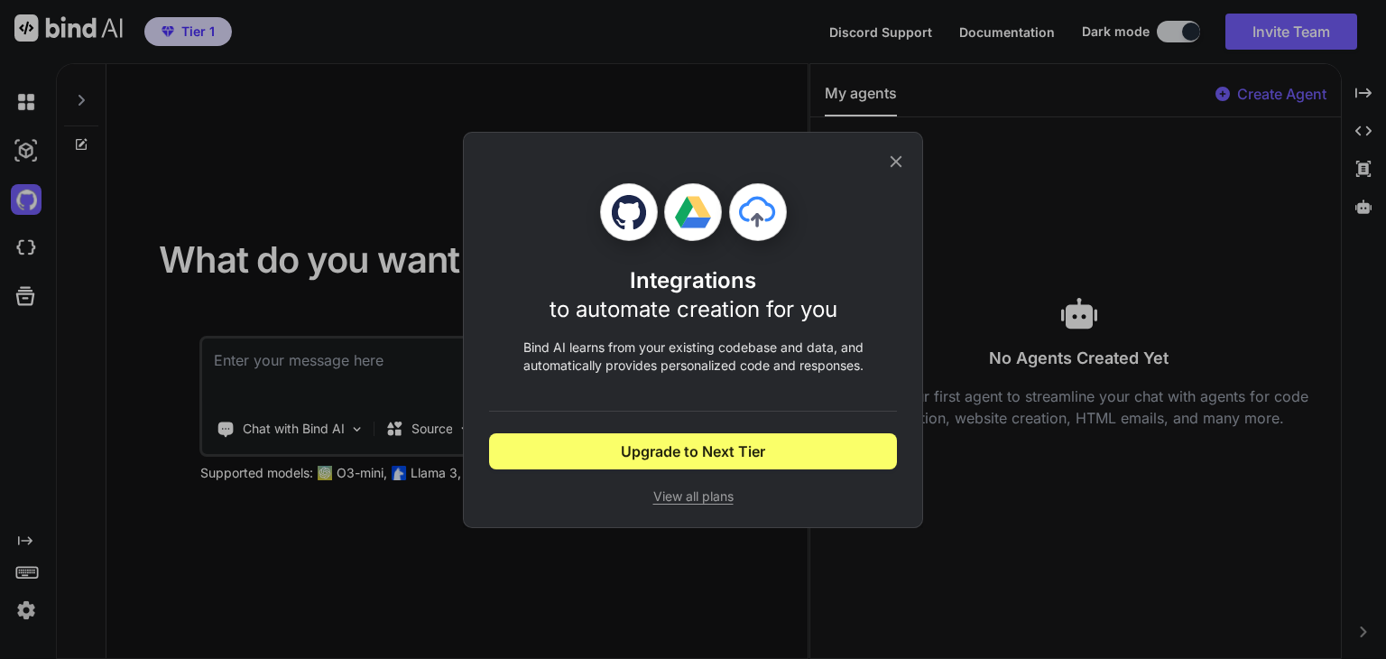
click at [10, 239] on div "Integrations to automate creation for you Bind AI learns from your existing cod…" at bounding box center [693, 329] width 1386 height 659
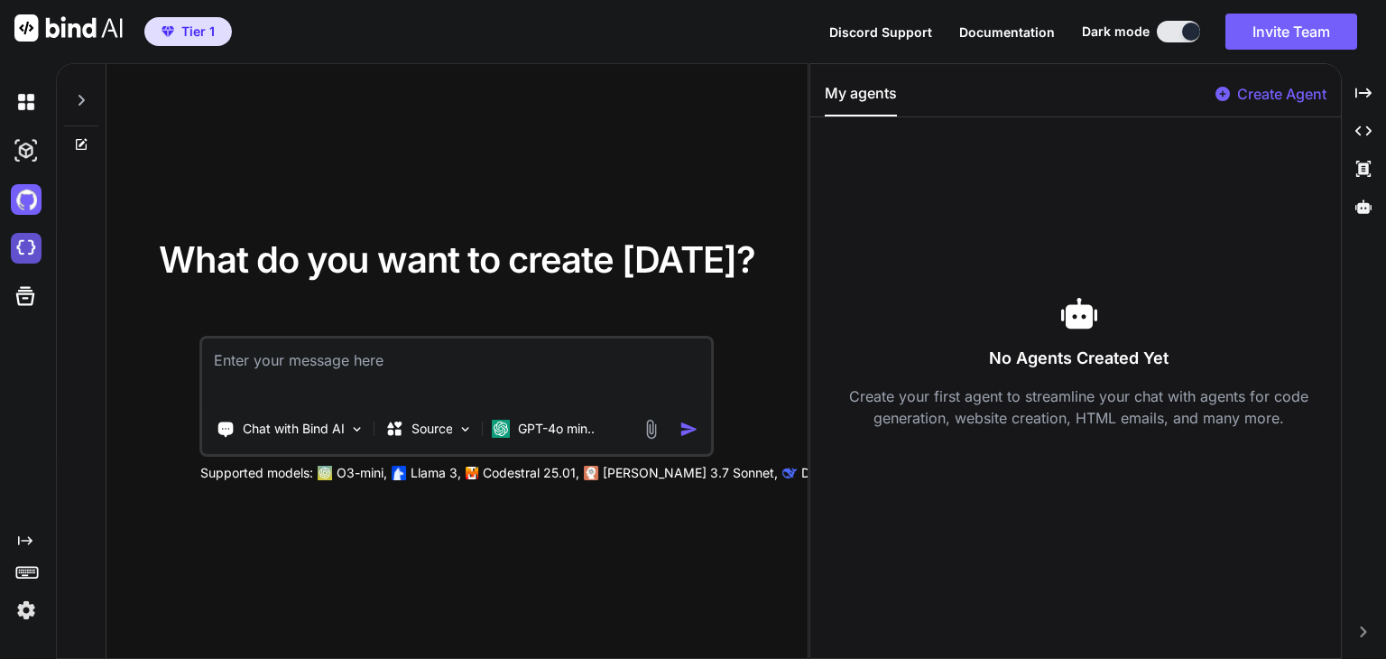
click at [24, 246] on img at bounding box center [26, 248] width 31 height 31
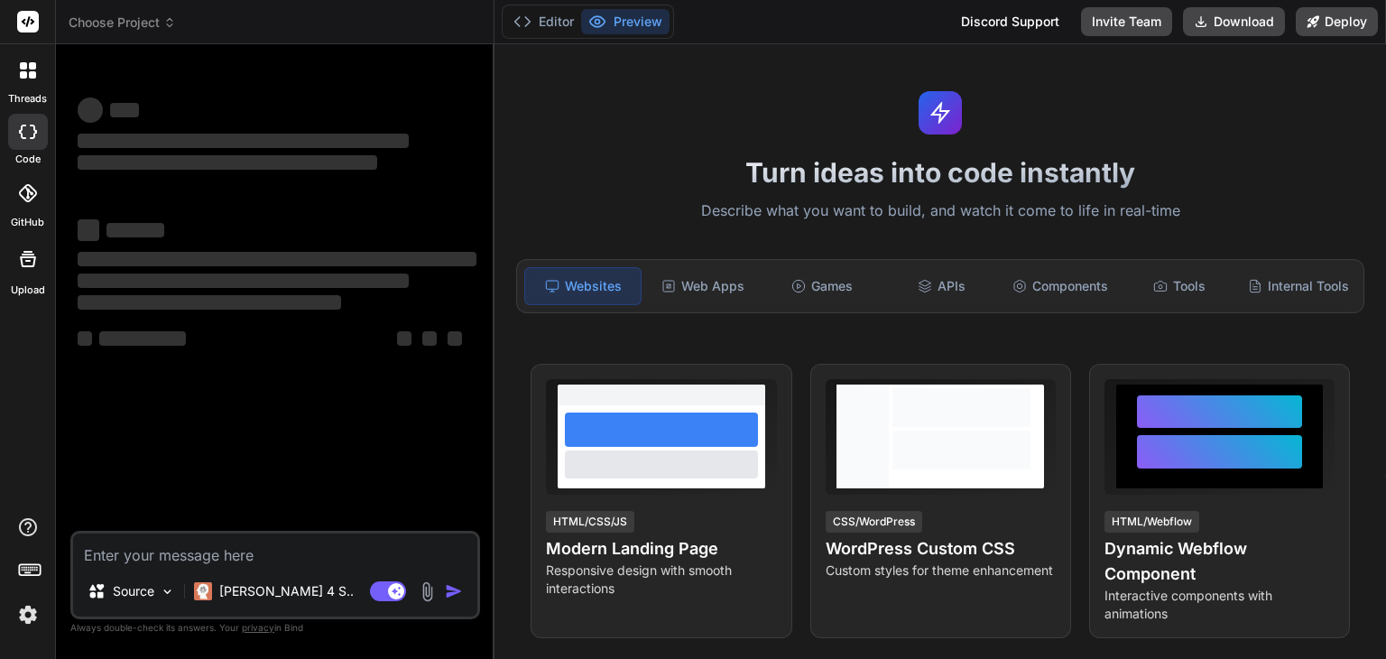
scroll to position [40, 0]
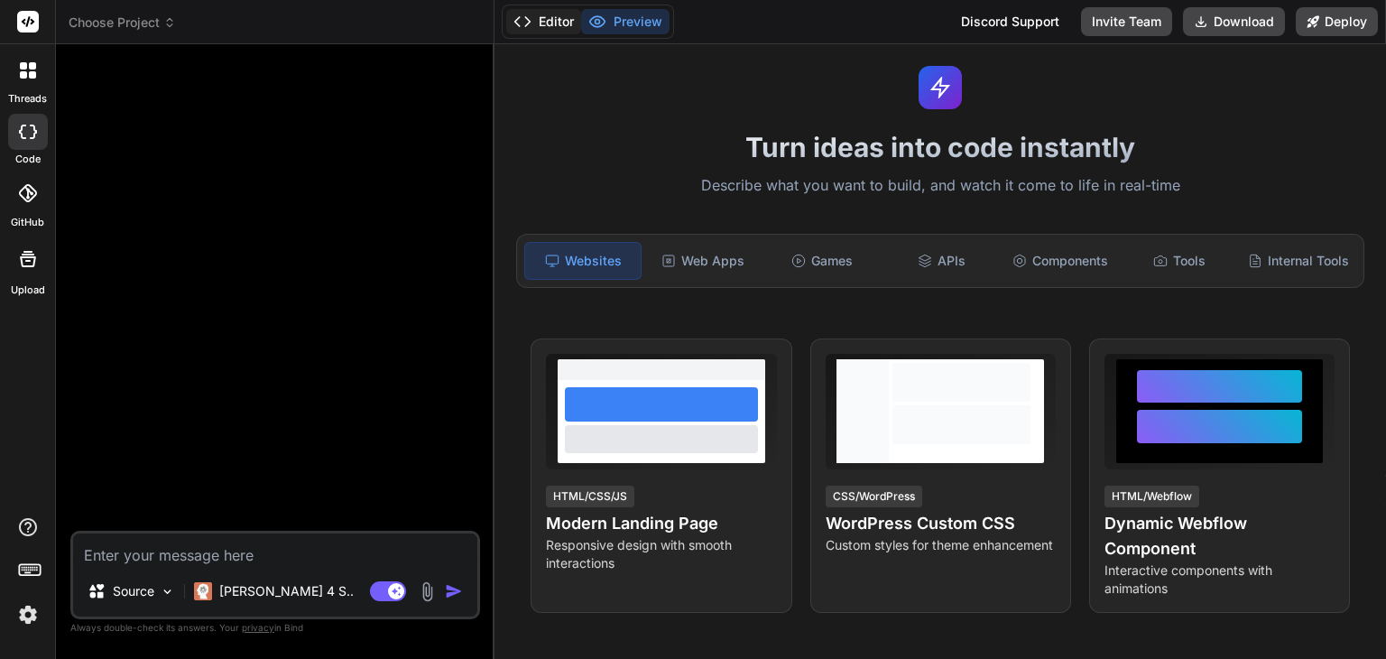
click at [545, 21] on button "Editor" at bounding box center [543, 21] width 75 height 25
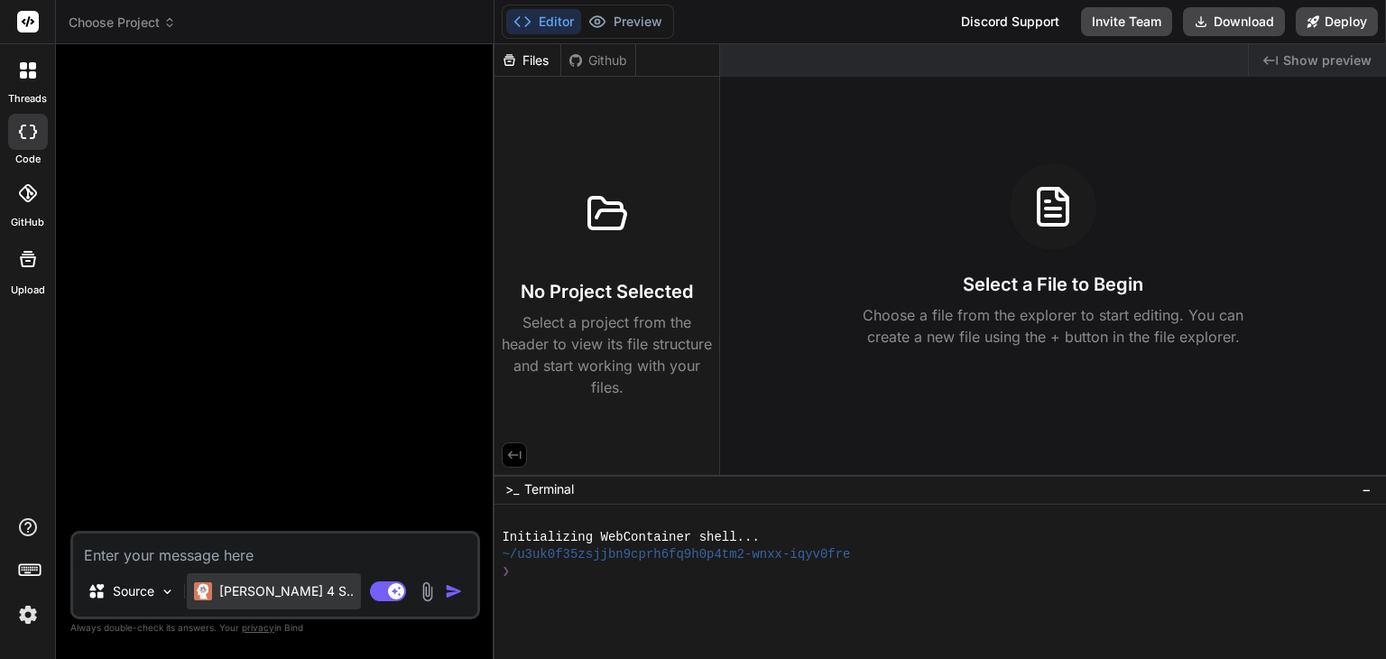
click at [251, 584] on p "Claude 4 S.." at bounding box center [286, 591] width 134 height 18
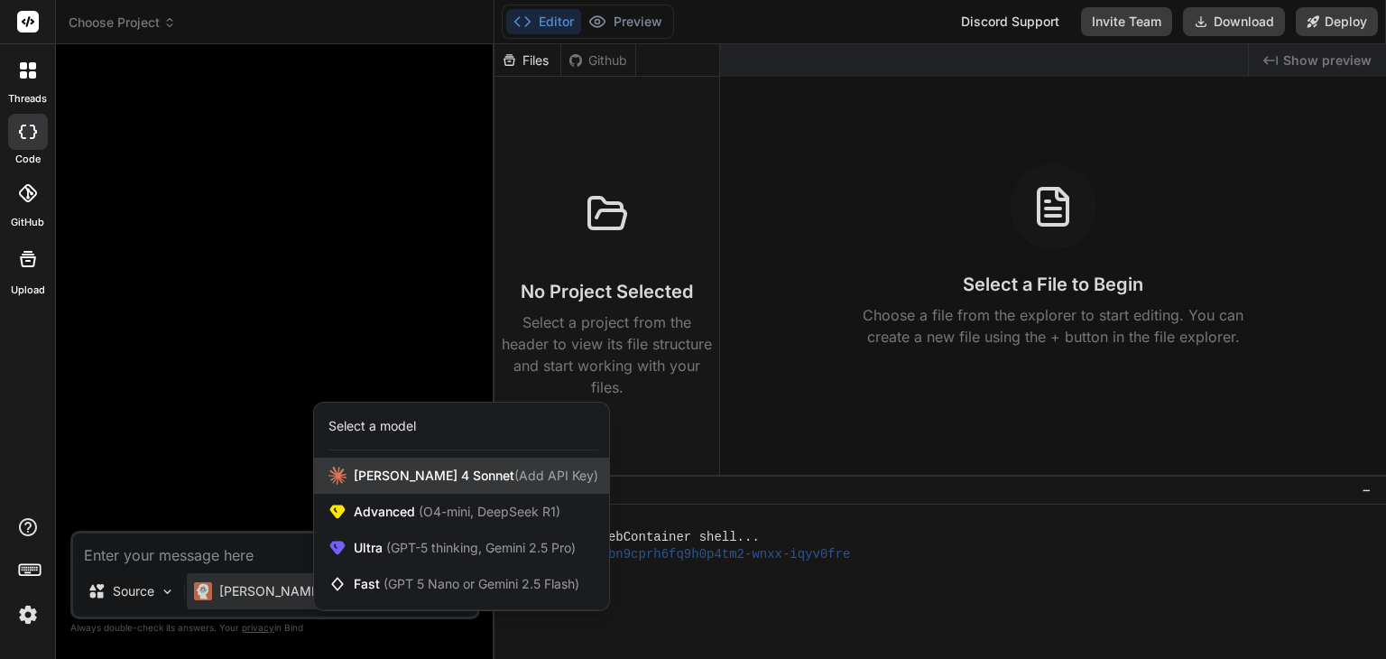
click at [411, 470] on span "Claude 4 Sonnet (Add API Key)" at bounding box center [476, 475] width 245 height 18
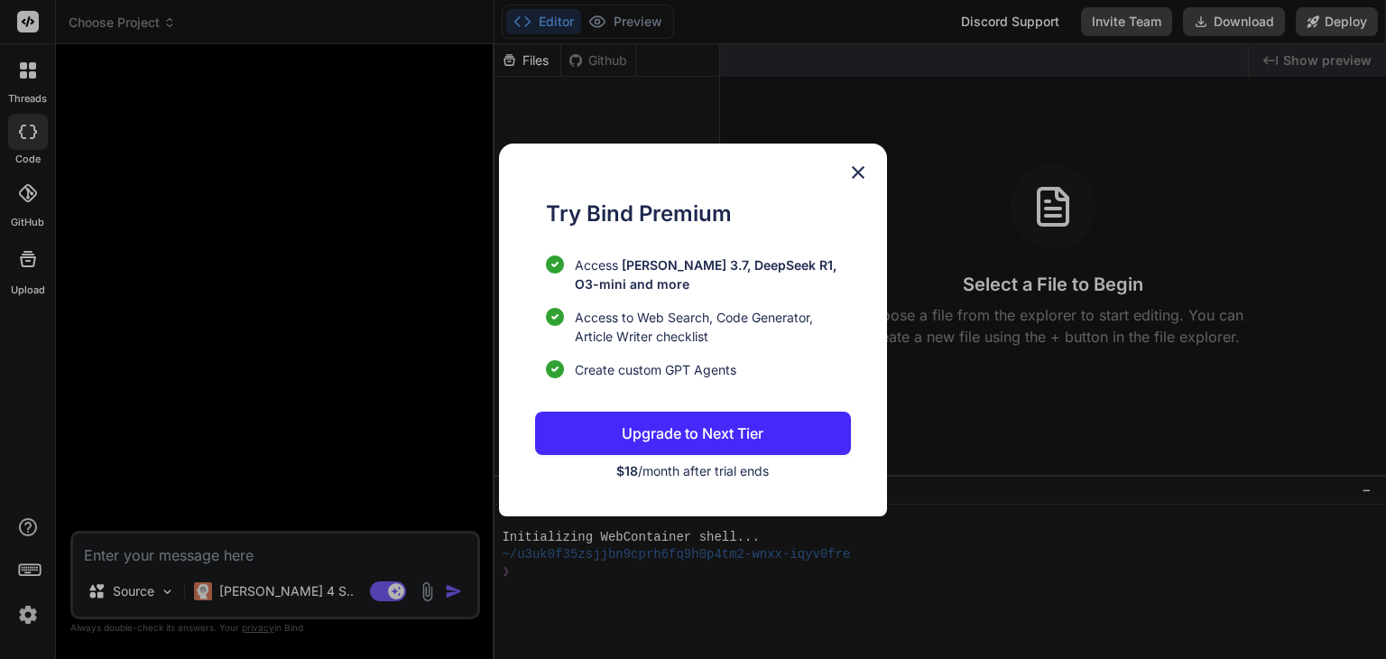
click at [853, 172] on img at bounding box center [858, 173] width 22 height 22
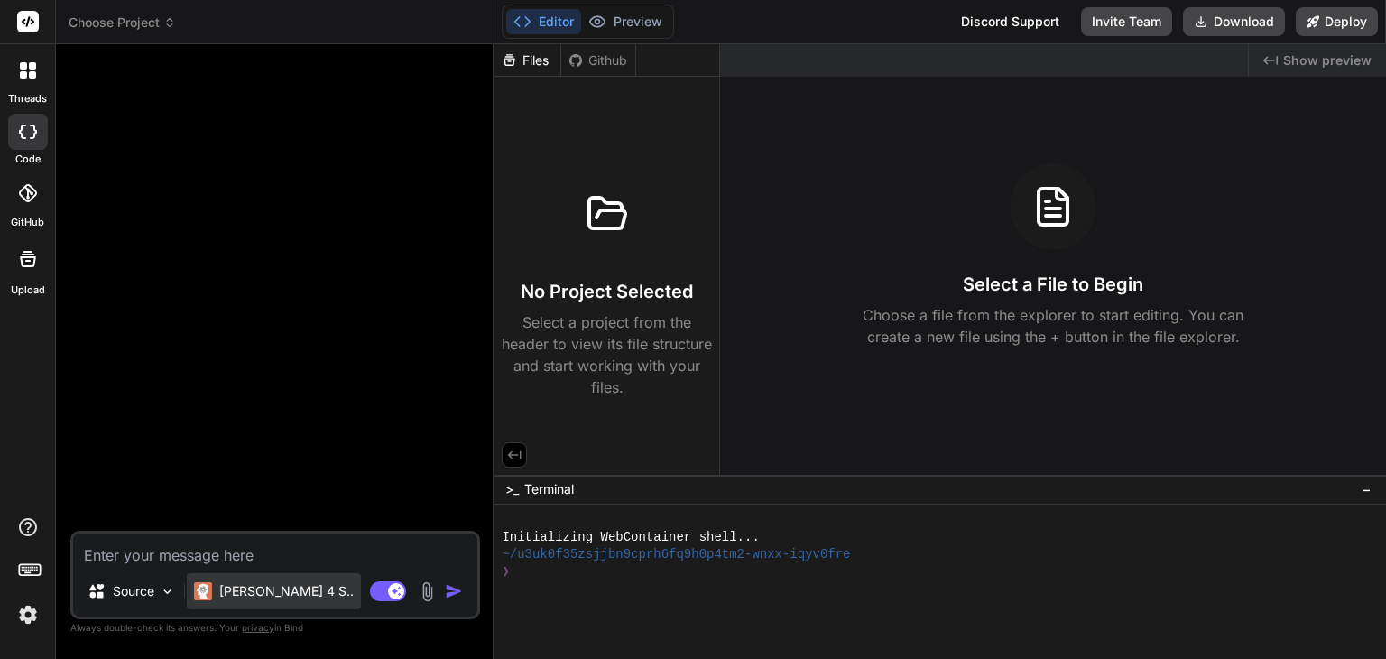
click at [254, 588] on p "Claude 4 S.." at bounding box center [286, 591] width 134 height 18
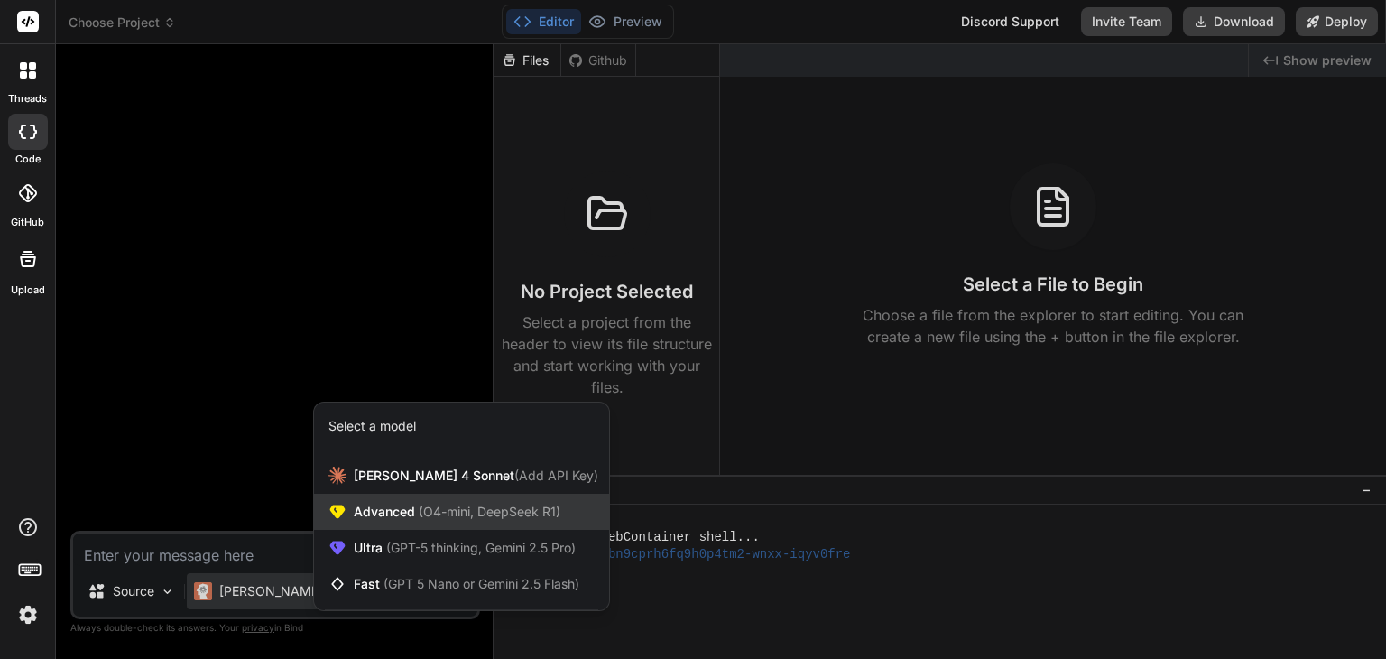
click at [435, 523] on div "Advanced (O4-mini, DeepSeek R1)" at bounding box center [461, 512] width 295 height 36
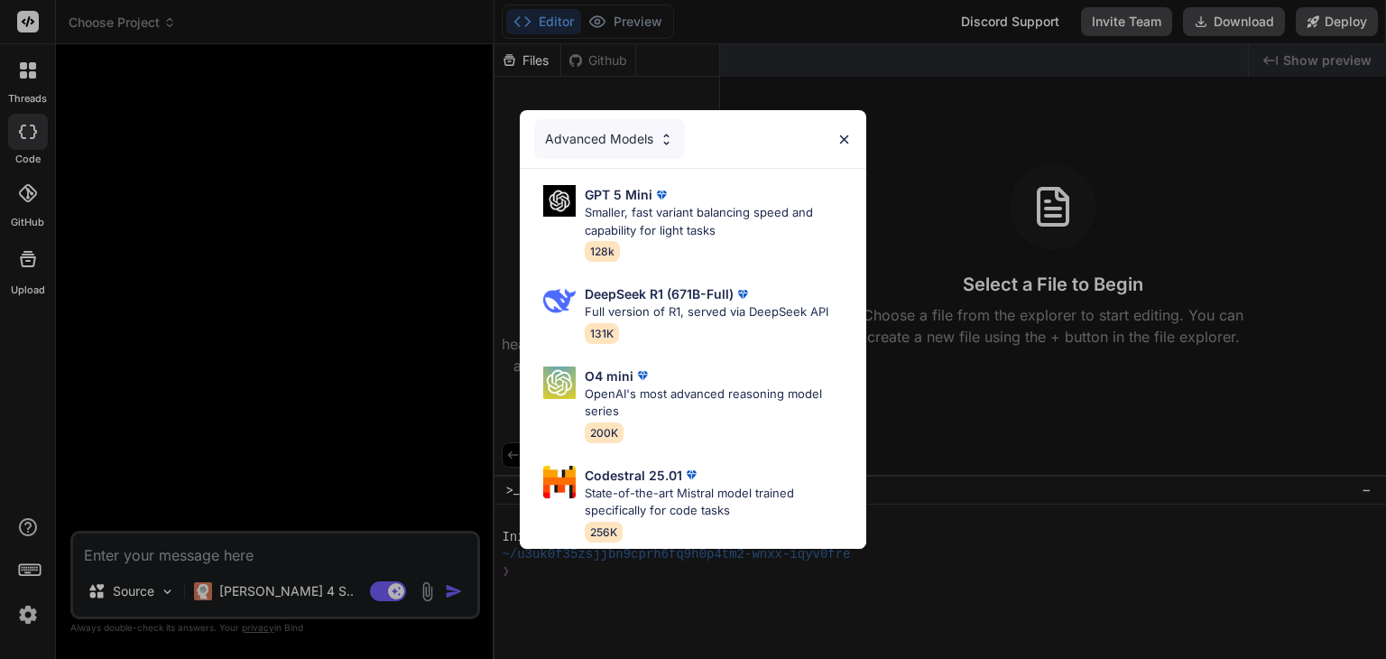
click at [842, 132] on img at bounding box center [843, 139] width 15 height 15
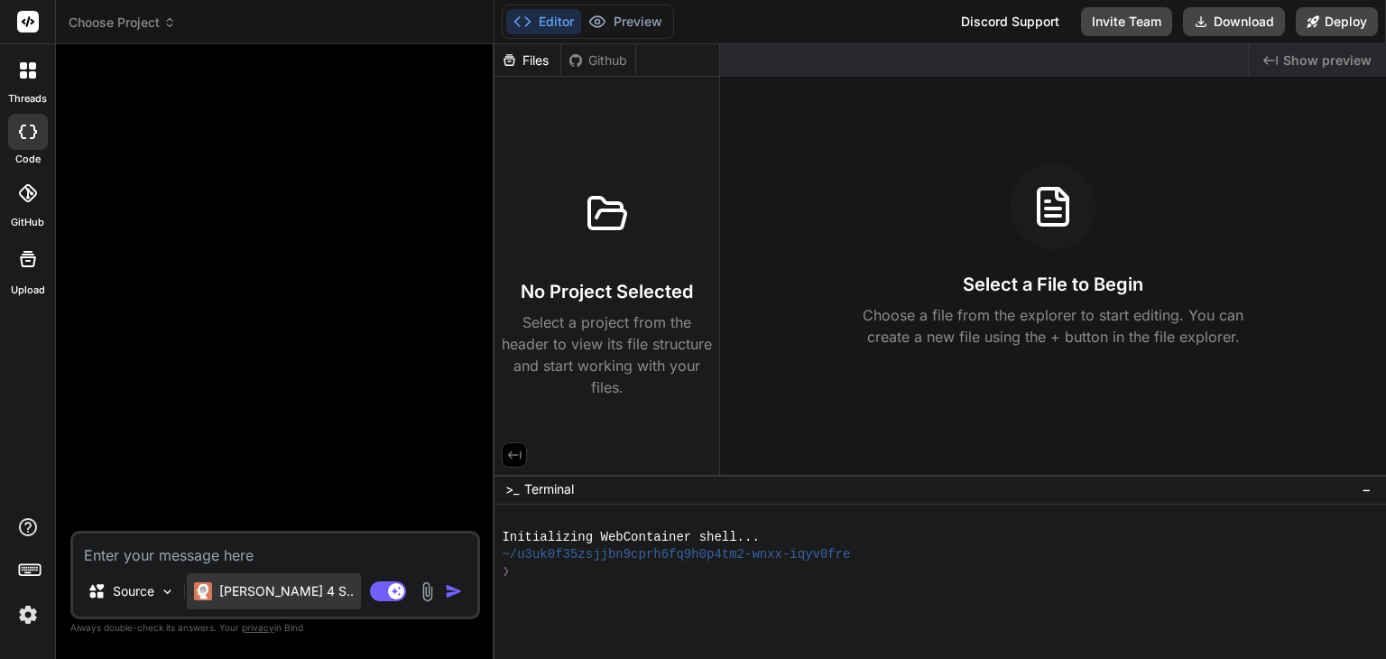
click at [254, 594] on p "Claude 4 S.." at bounding box center [286, 591] width 134 height 18
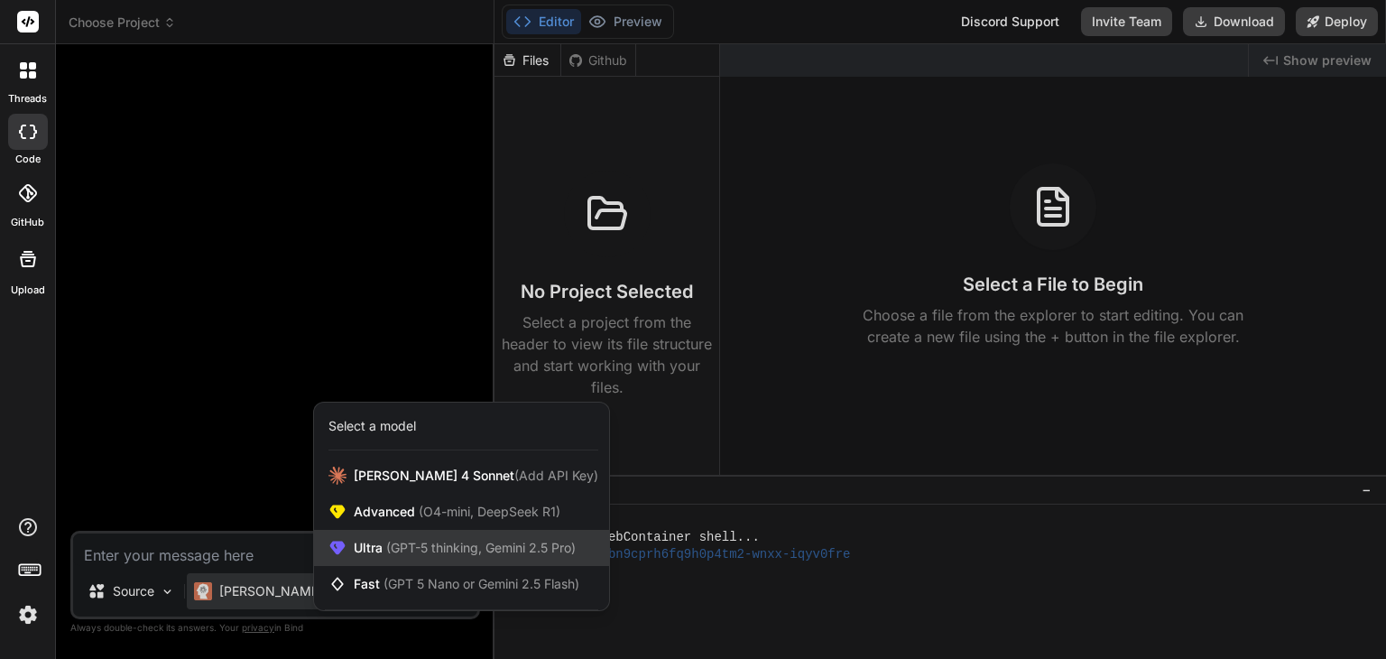
click at [498, 550] on span "(GPT-5 thinking, Gemini 2.5 Pro)" at bounding box center [479, 547] width 193 height 15
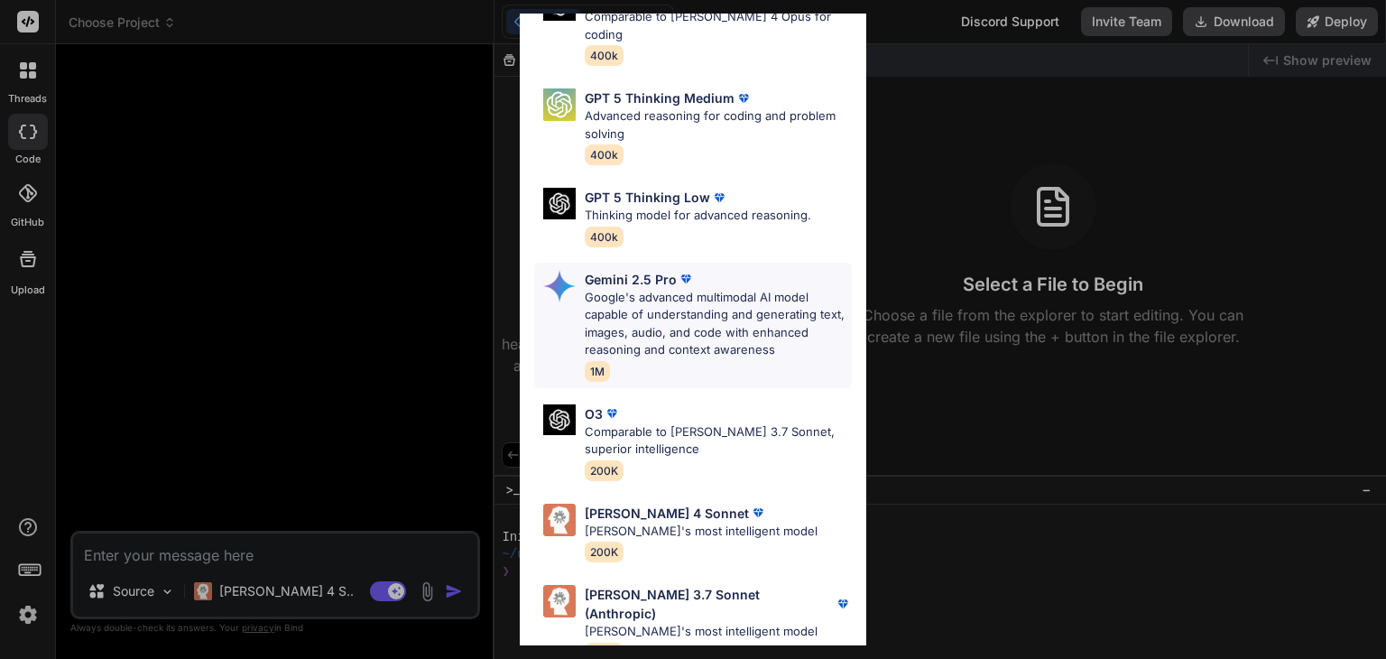
scroll to position [0, 0]
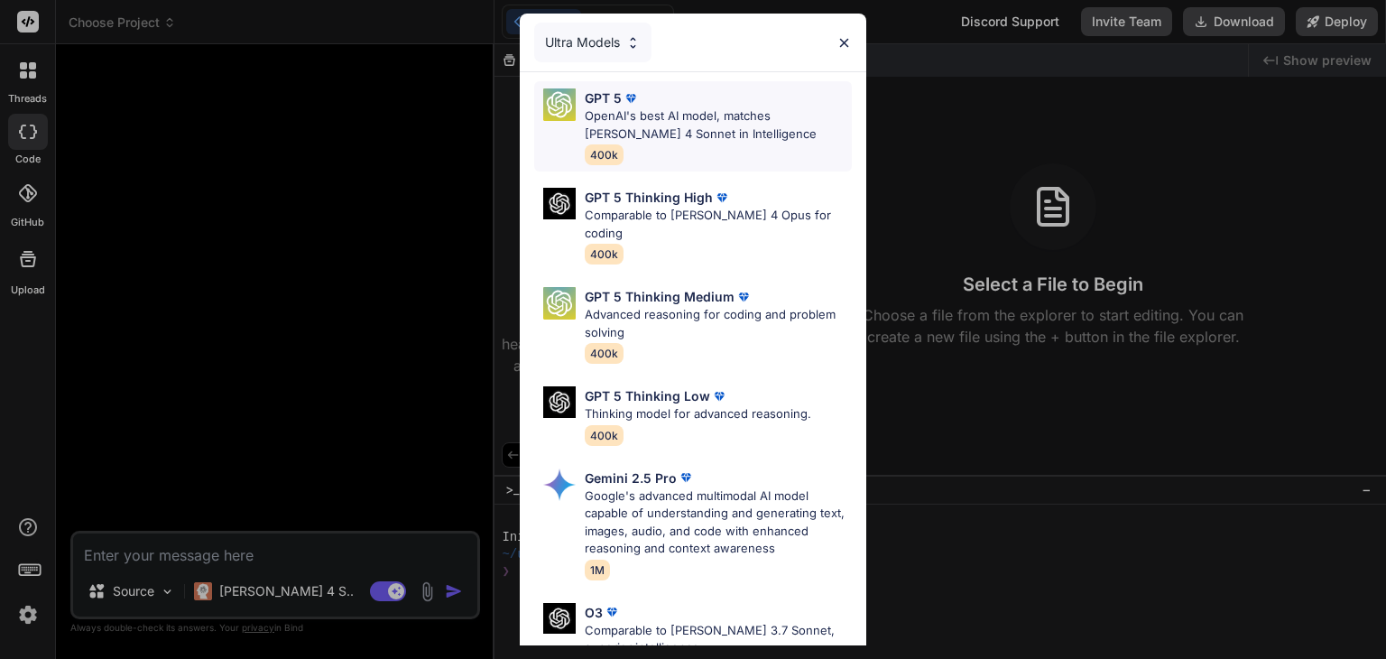
click at [670, 127] on p "OpenAI's best AI model, matches [PERSON_NAME] 4 Sonnet in Intelligence" at bounding box center [718, 124] width 267 height 35
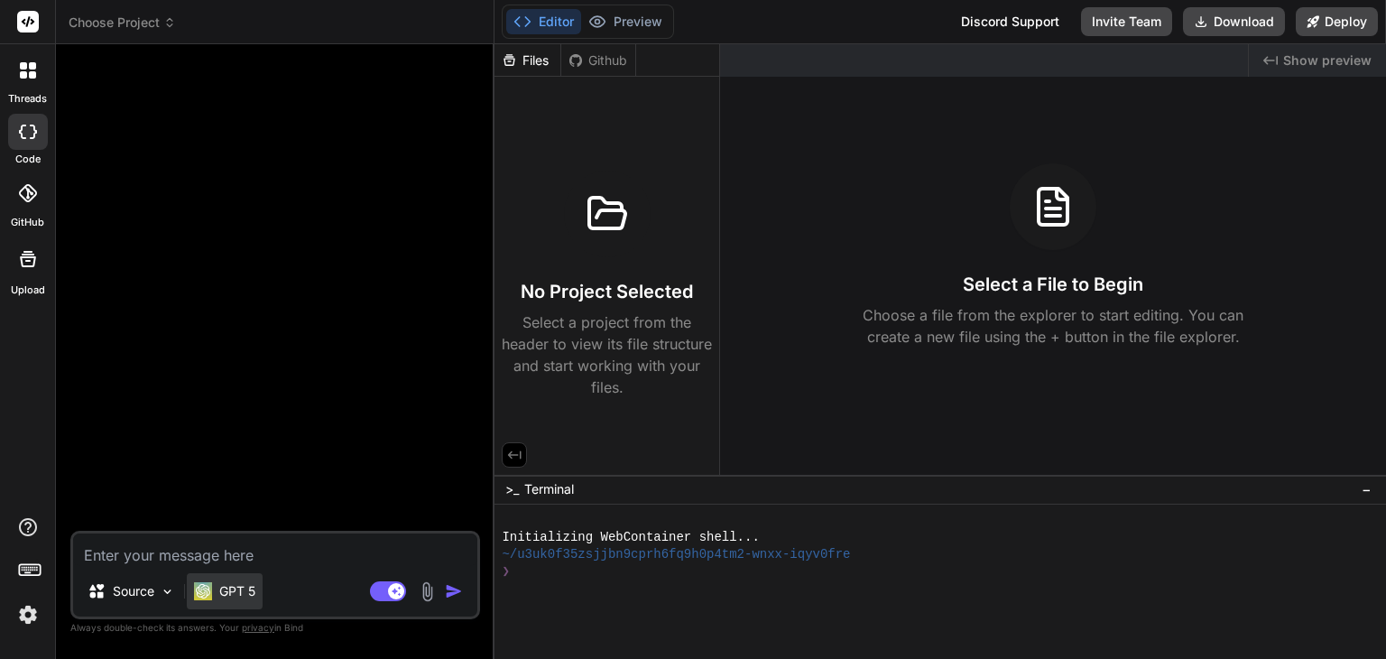
click at [228, 594] on p "GPT 5" at bounding box center [237, 591] width 36 height 18
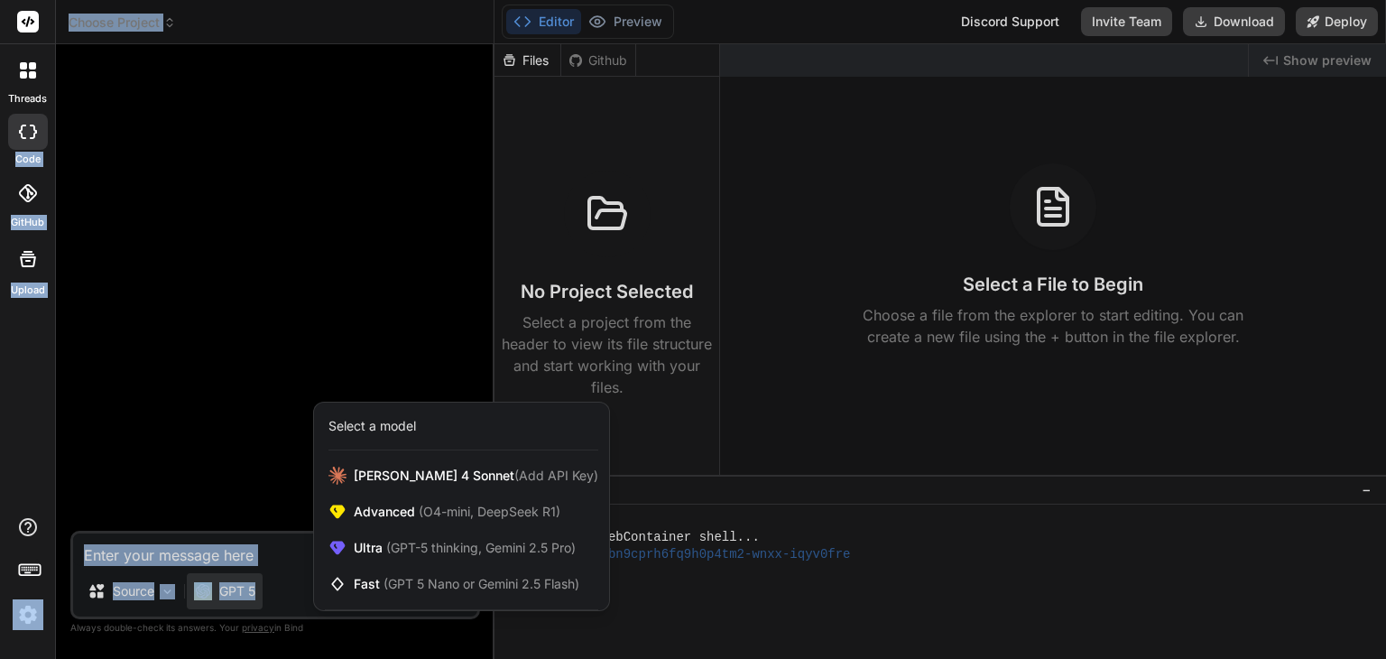
drag, startPoint x: 289, startPoint y: 252, endPoint x: 32, endPoint y: 96, distance: 300.1
click at [32, 96] on div "threads code GitHub Upload Choose Project Created with Pixso. Bind AI Web Searc…" at bounding box center [693, 329] width 1386 height 659
click at [127, 109] on div at bounding box center [693, 329] width 1386 height 659
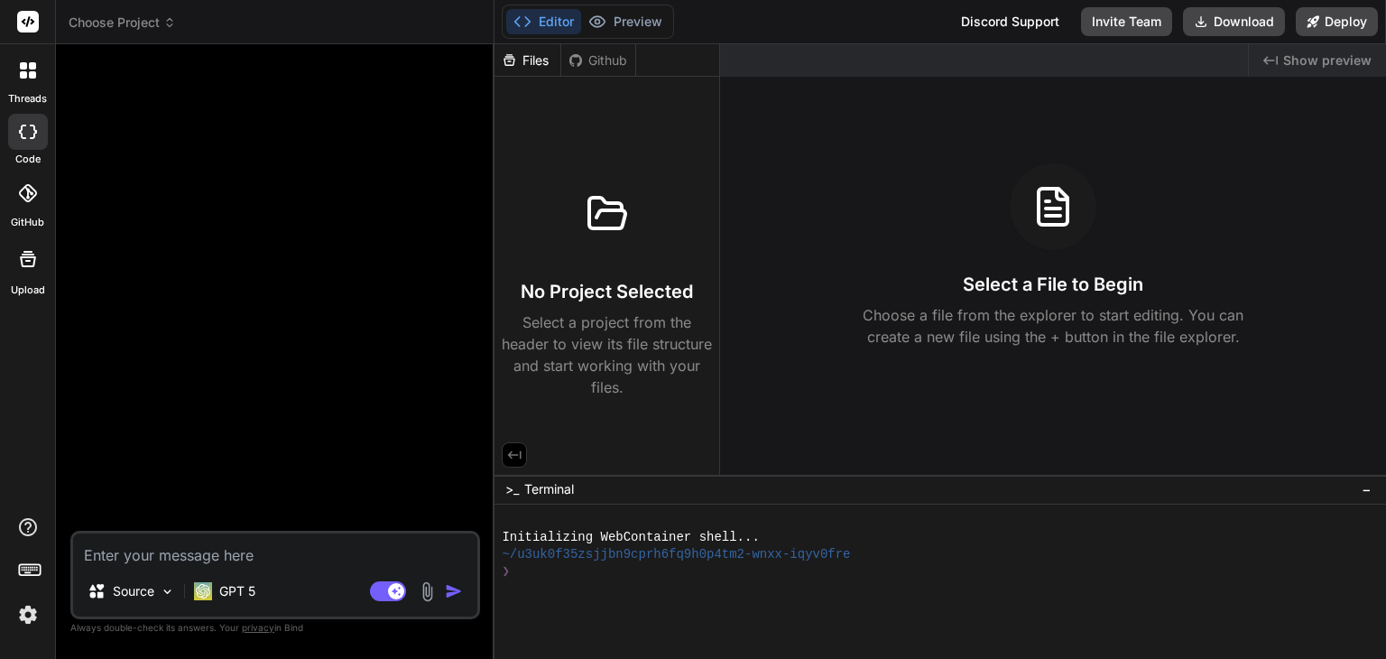
click at [149, 20] on span "Choose Project" at bounding box center [122, 23] width 107 height 18
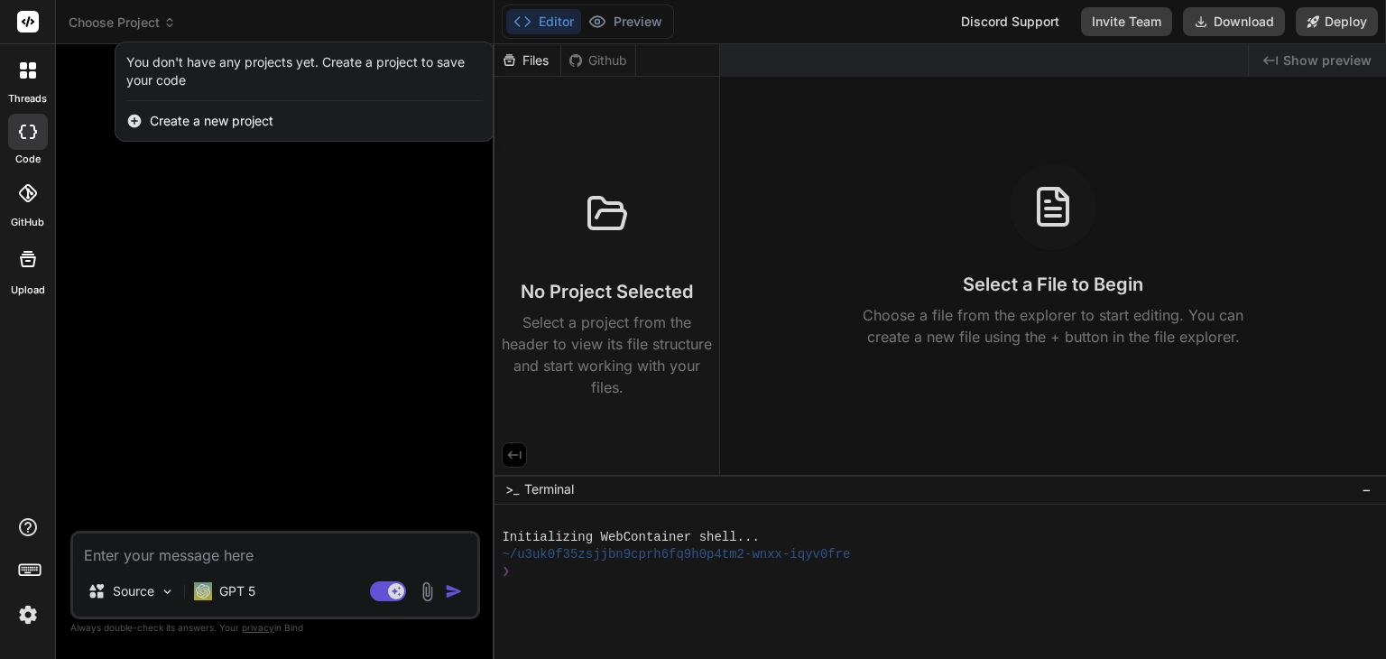
click at [28, 614] on img at bounding box center [28, 614] width 31 height 31
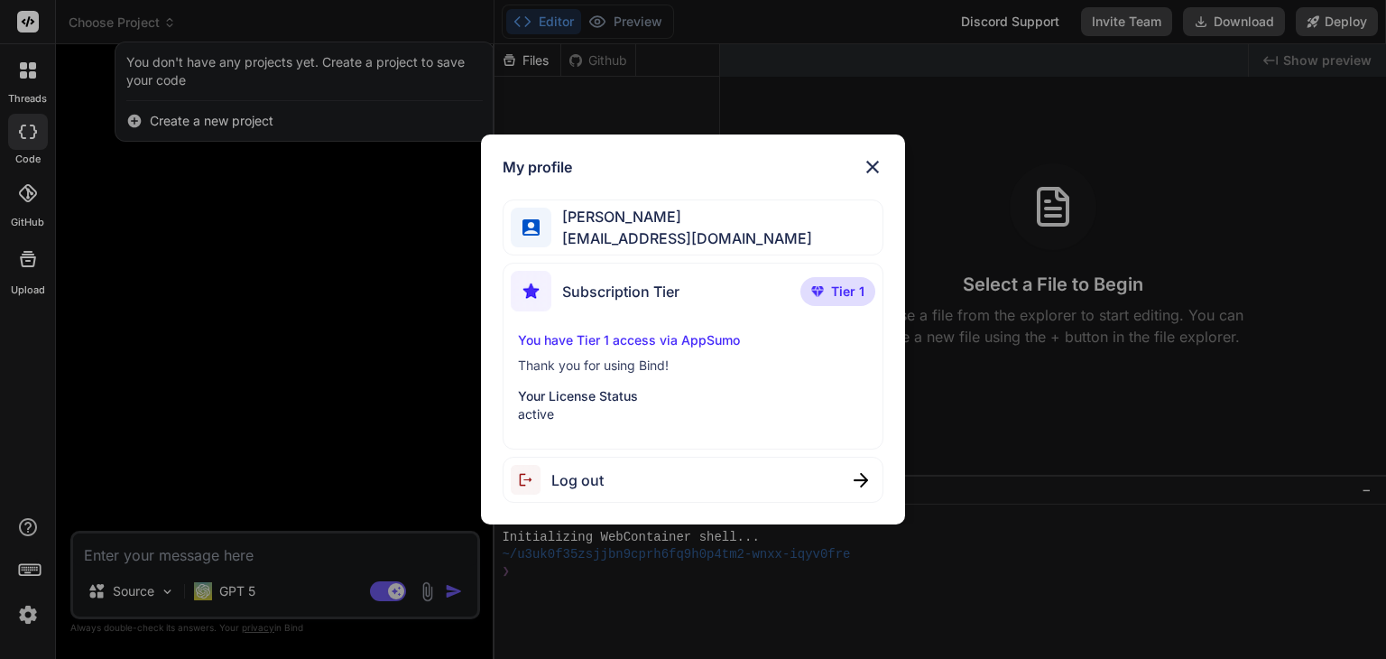
click at [830, 291] on p "Tier 1" at bounding box center [837, 291] width 75 height 29
click at [23, 81] on div "My profile [PERSON_NAME] [EMAIL_ADDRESS][DOMAIN_NAME] Subscription Tier Tier 1 …" at bounding box center [693, 329] width 1386 height 659
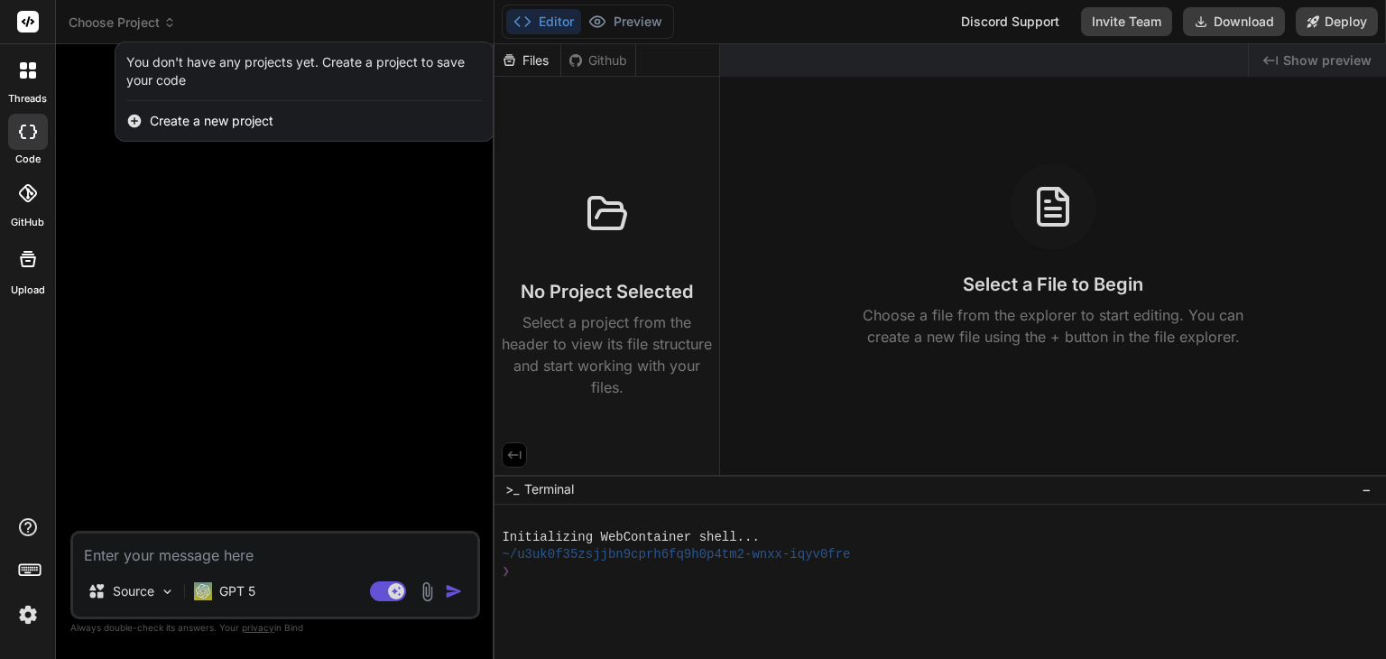
click at [23, 81] on div at bounding box center [28, 70] width 38 height 38
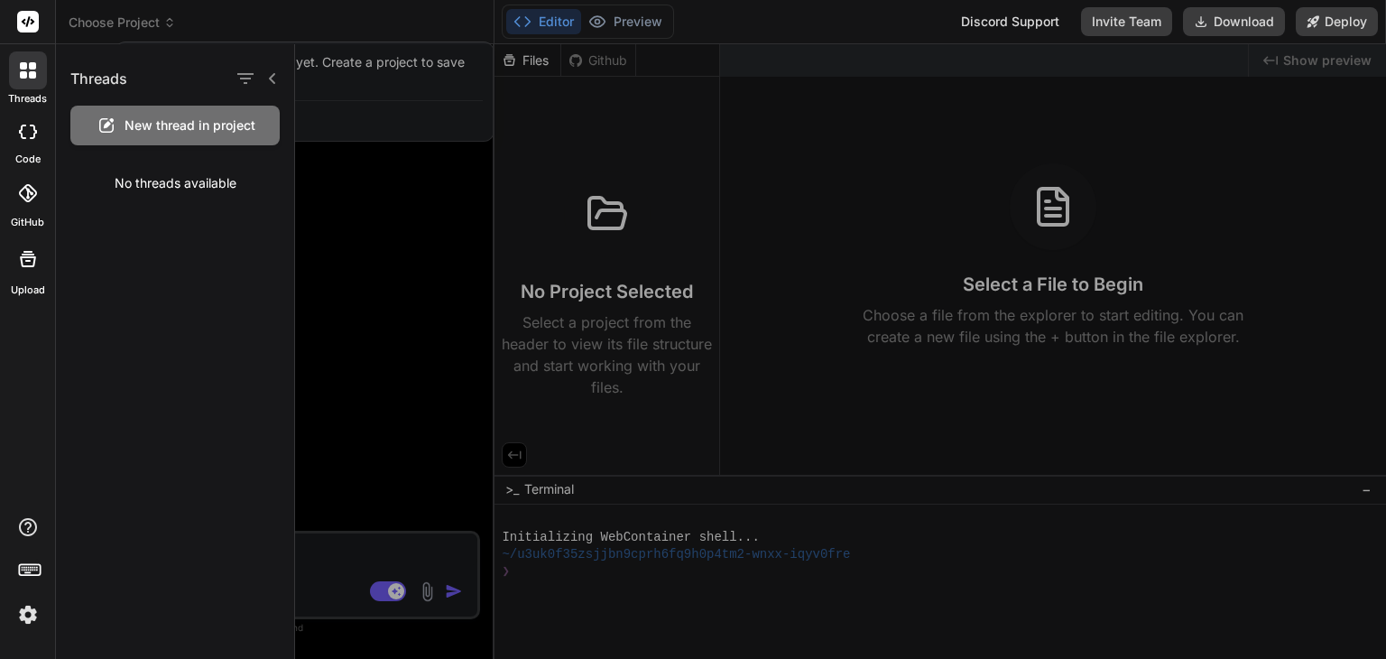
click at [24, 145] on div at bounding box center [28, 132] width 40 height 36
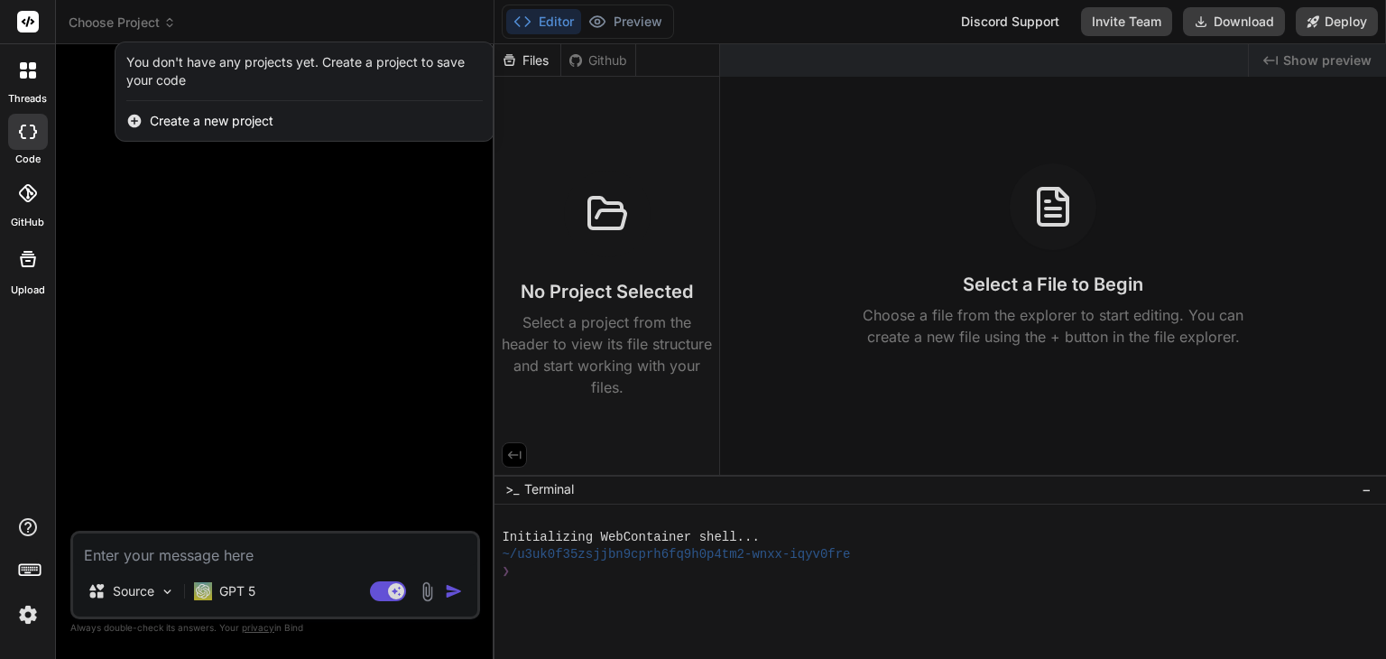
click at [24, 145] on div at bounding box center [28, 132] width 40 height 36
click at [19, 192] on icon at bounding box center [28, 193] width 18 height 18
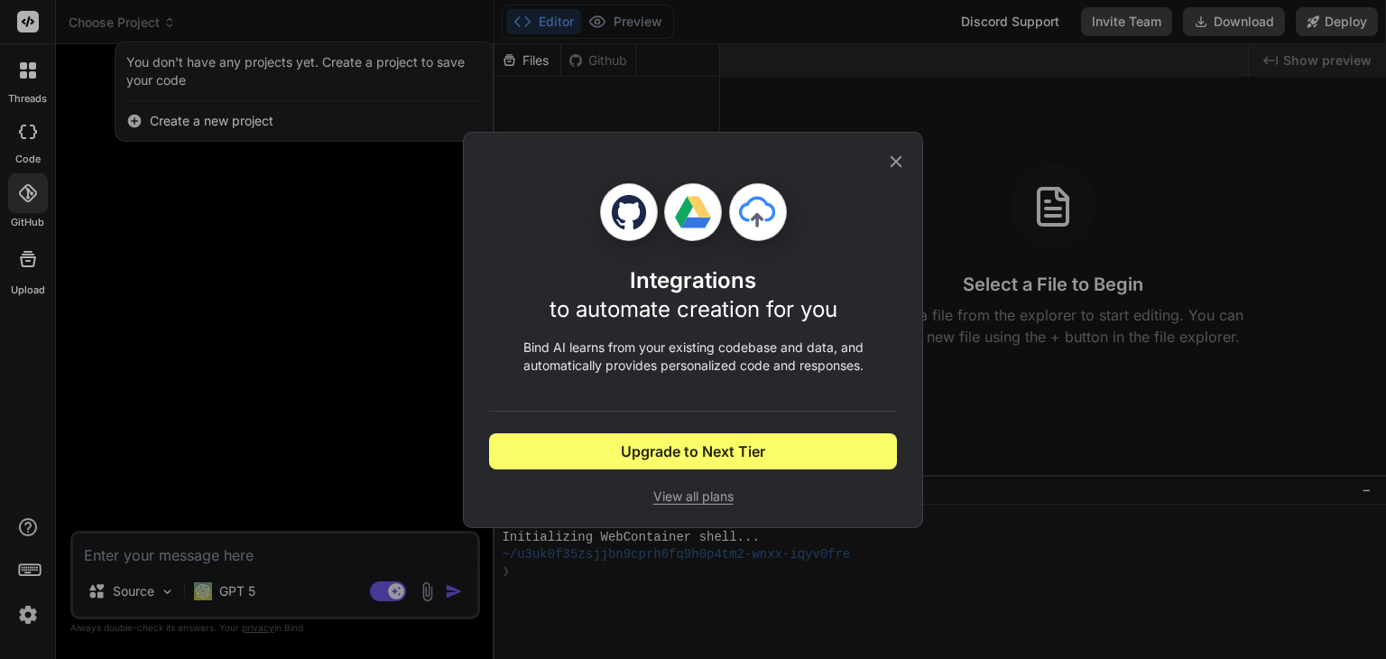
click at [32, 266] on div "Integrations to automate creation for you Bind AI learns from your existing cod…" at bounding box center [693, 329] width 1386 height 659
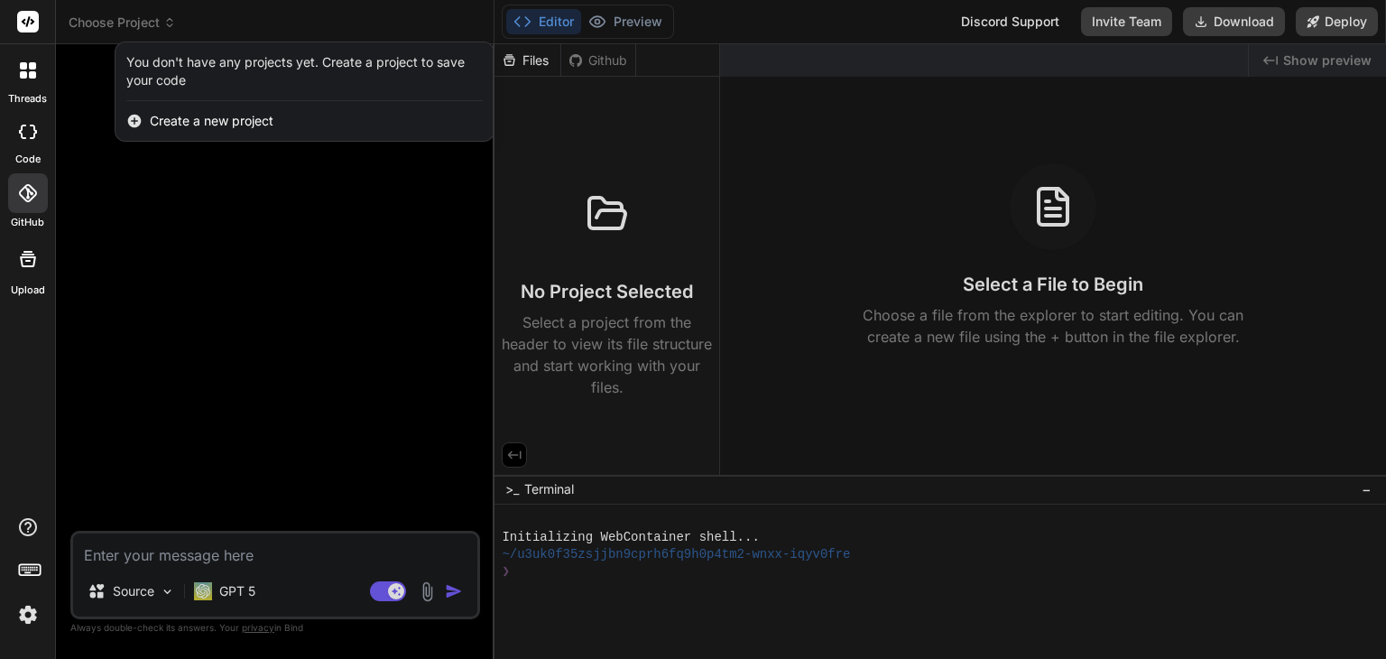
click at [4, 268] on div "Upload" at bounding box center [27, 264] width 55 height 68
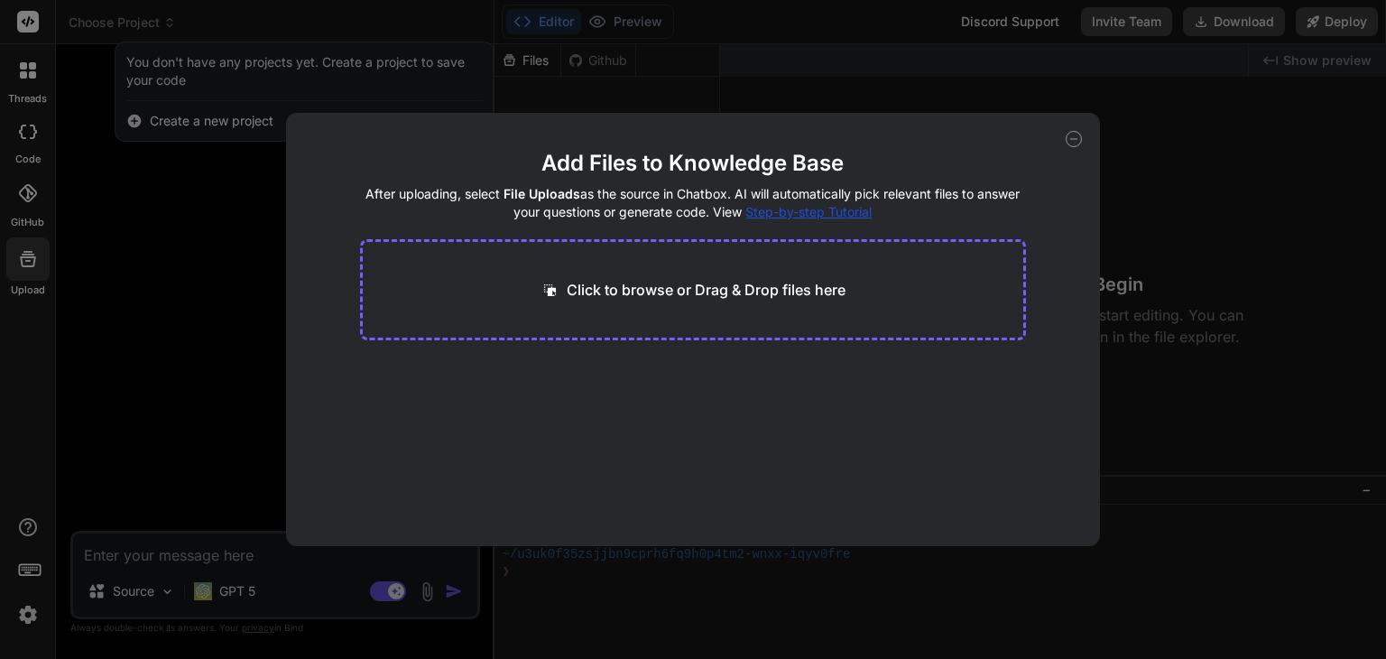
click at [1073, 144] on icon at bounding box center [1074, 139] width 16 height 16
type textarea "x"
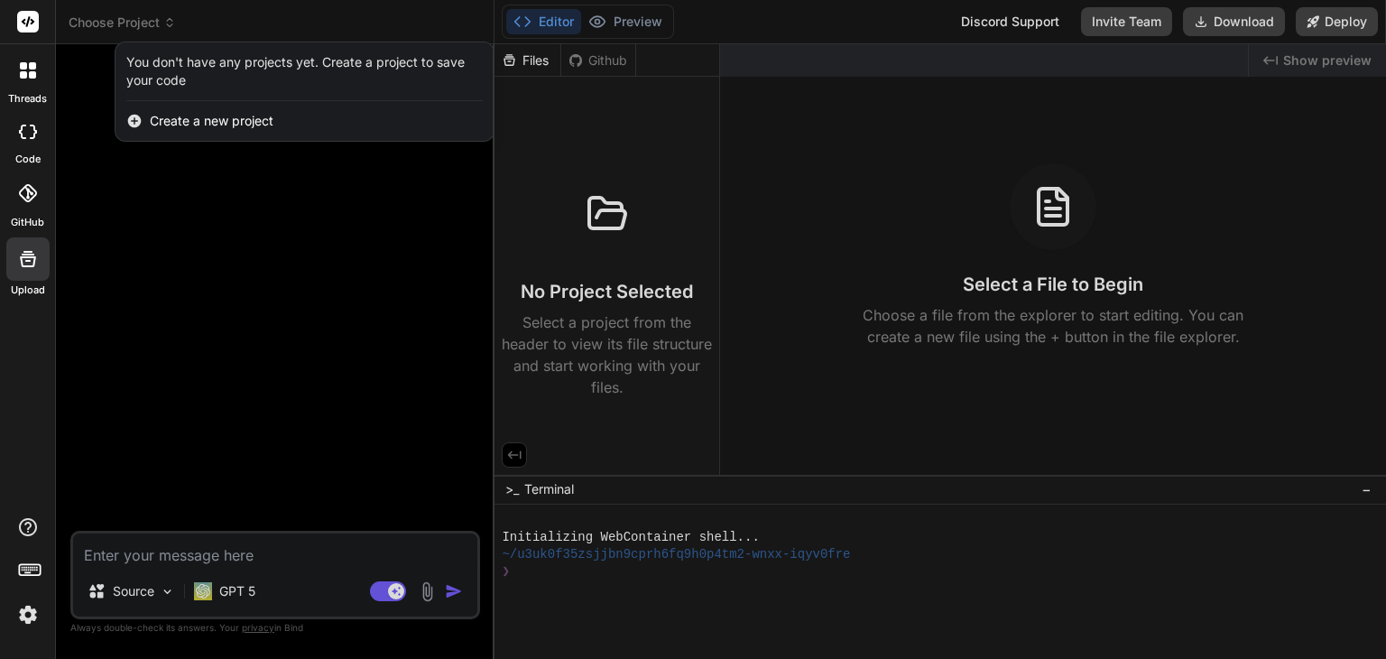
click at [622, 23] on div at bounding box center [693, 329] width 1386 height 659
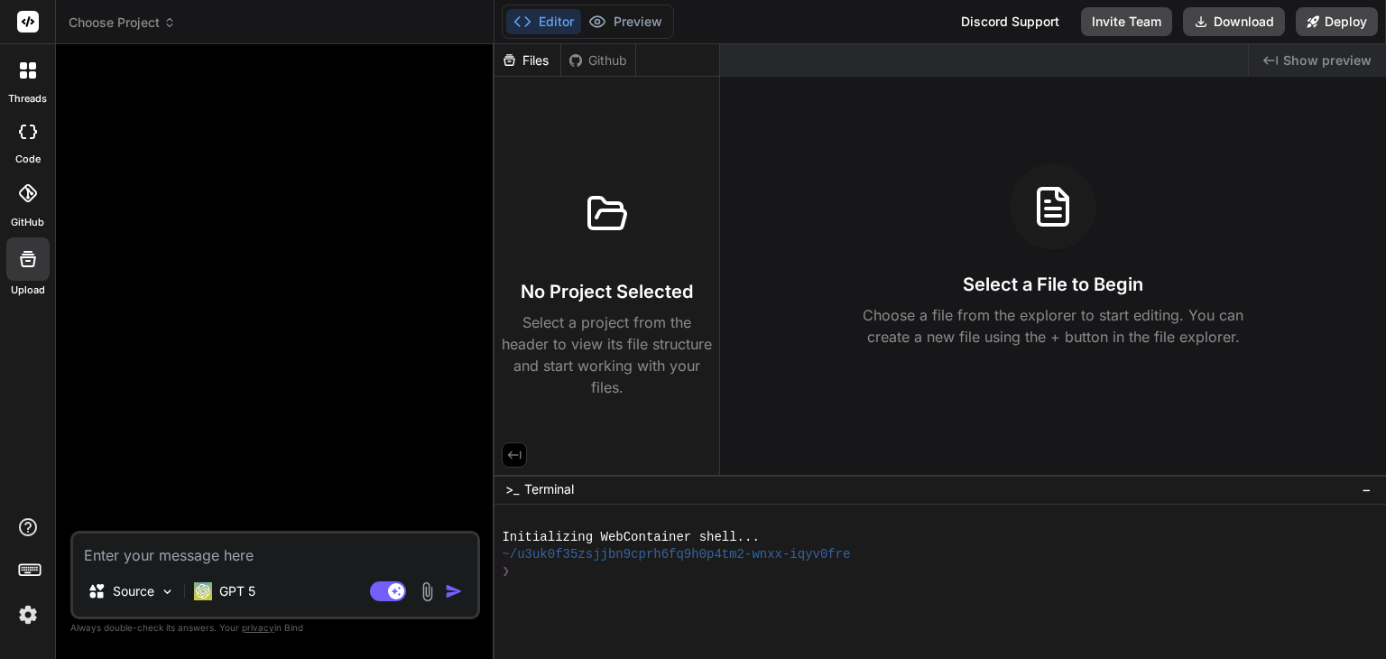
click at [548, 23] on button "Editor" at bounding box center [543, 21] width 75 height 25
